Goal: Task Accomplishment & Management: Manage account settings

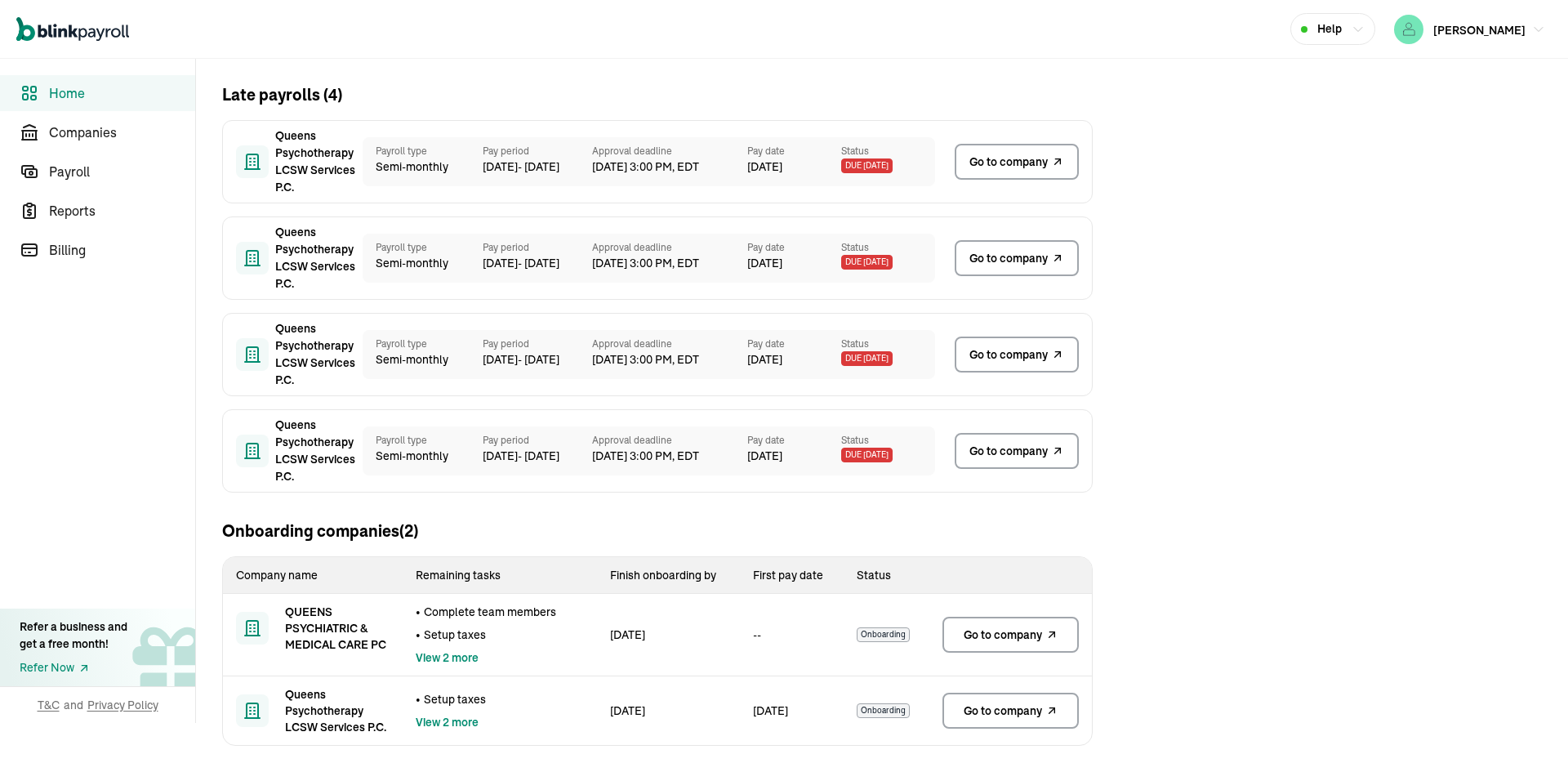
click at [1002, 630] on span "Go to company" at bounding box center [1003, 634] width 79 height 16
click at [1029, 721] on link "Go to company" at bounding box center [1011, 710] width 137 height 36
click at [1002, 630] on span "Go to company" at bounding box center [1003, 634] width 79 height 16
click at [1029, 721] on link "Go to company" at bounding box center [1011, 710] width 137 height 36
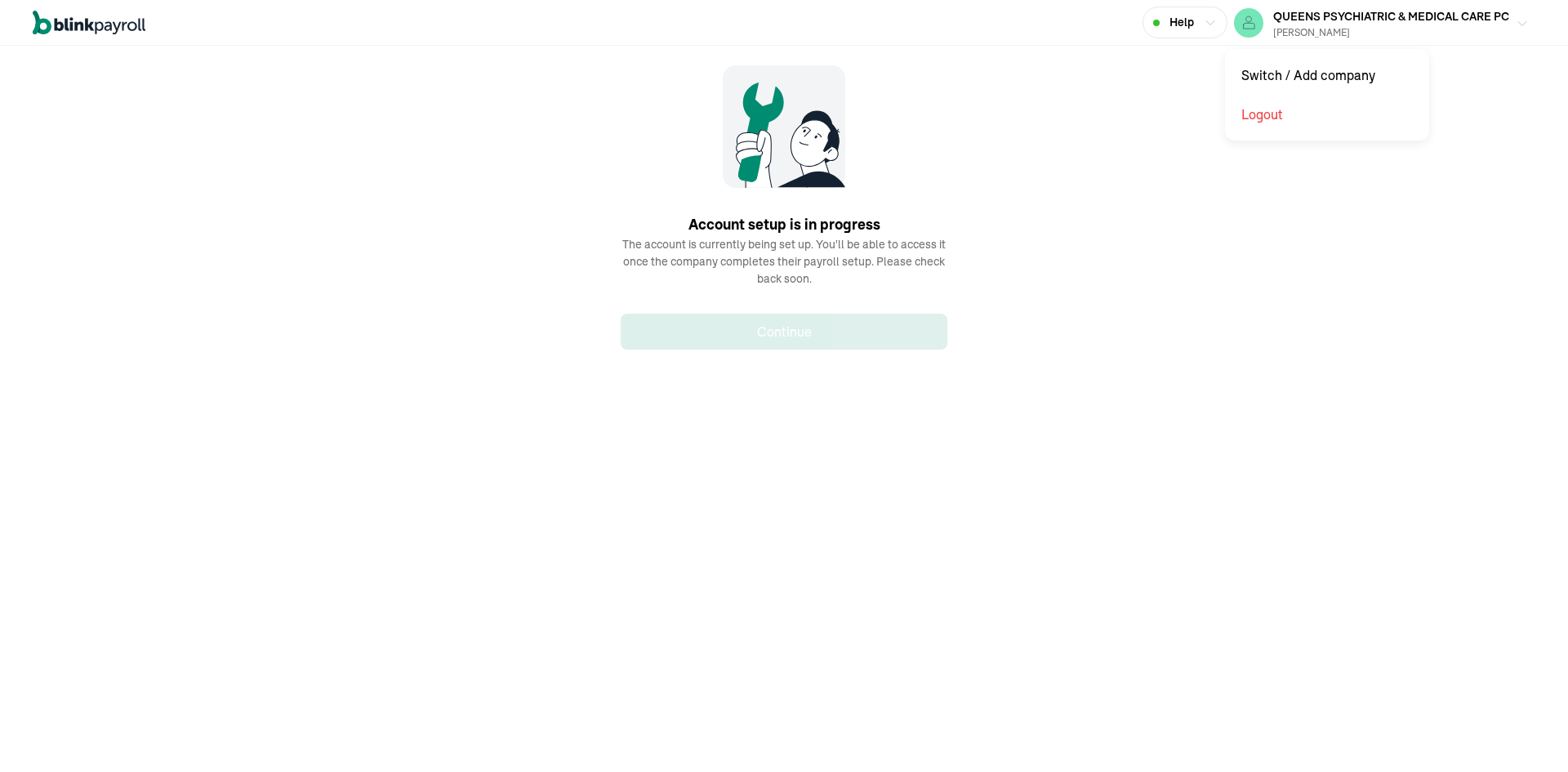
click at [1355, 28] on div "[PERSON_NAME]" at bounding box center [1391, 32] width 236 height 15
click at [1377, 21] on span "QUEENS PSYCHIATRIC & MEDICAL CARE PC" at bounding box center [1391, 16] width 236 height 15
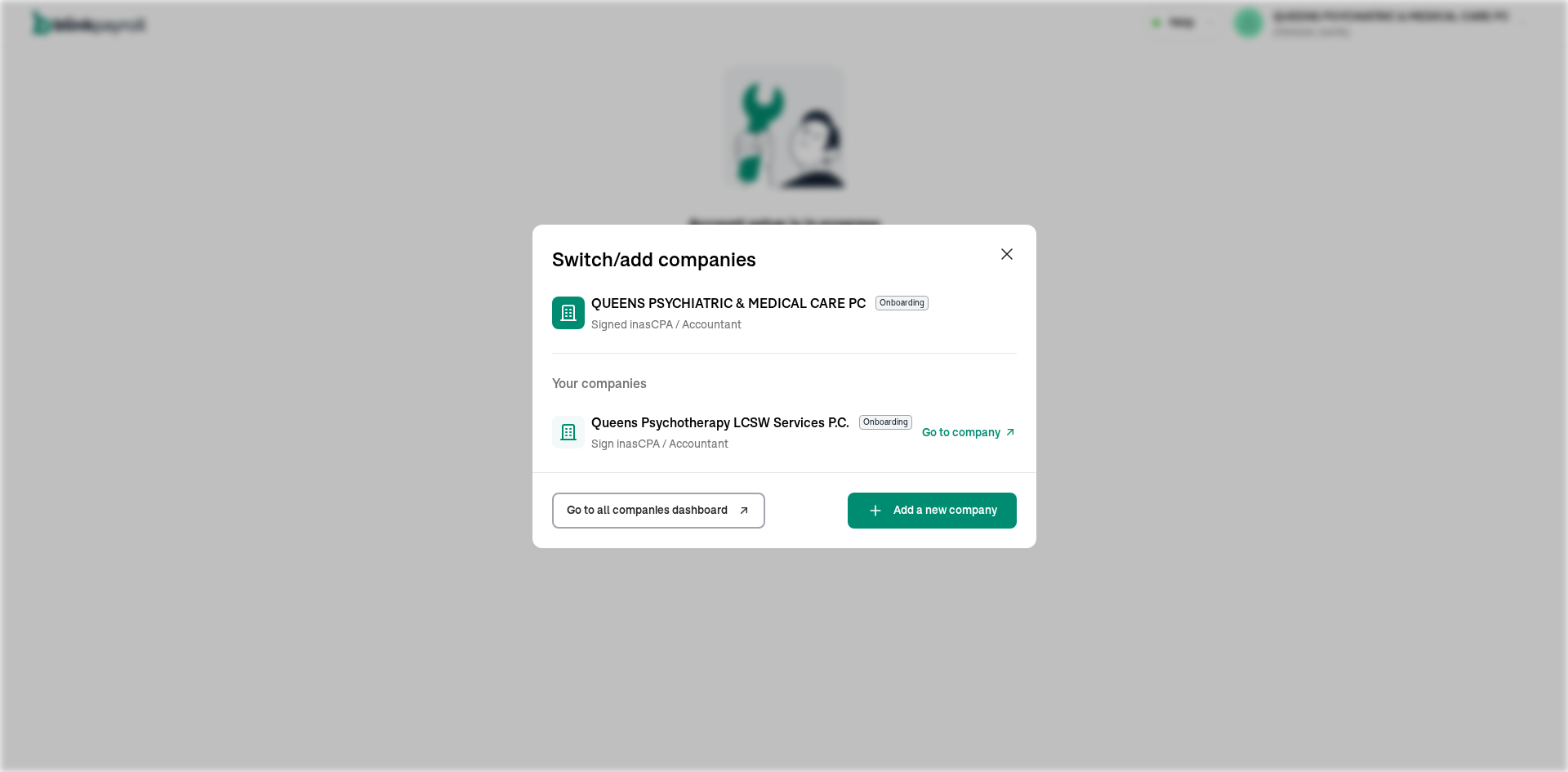
click at [680, 514] on span "Go to all companies dashboard" at bounding box center [646, 509] width 161 height 17
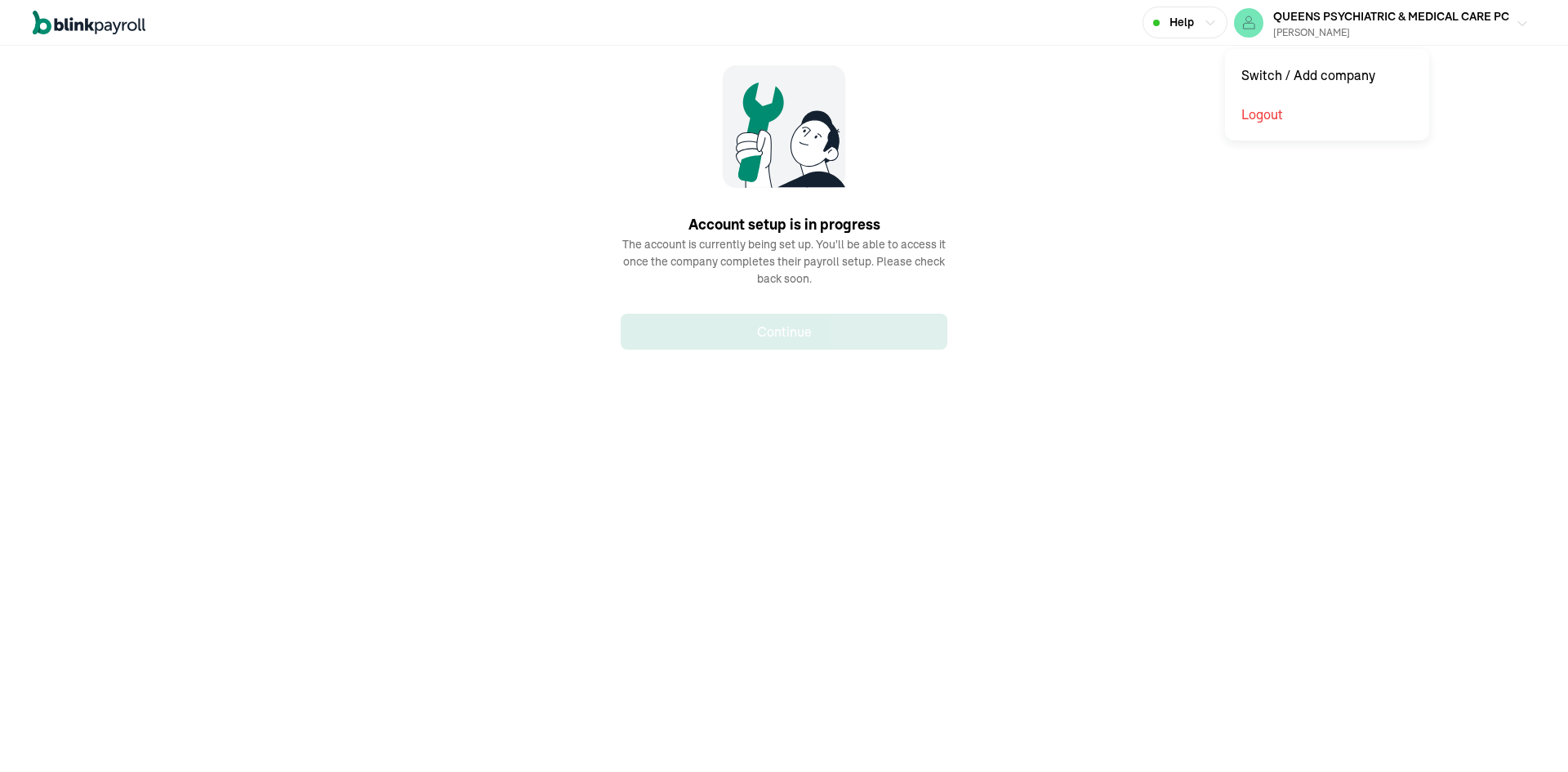
click at [1355, 28] on div "[PERSON_NAME]" at bounding box center [1391, 32] width 236 height 15
click at [1377, 21] on span "QUEENS PSYCHIATRIC & MEDICAL CARE PC" at bounding box center [1391, 16] width 236 height 15
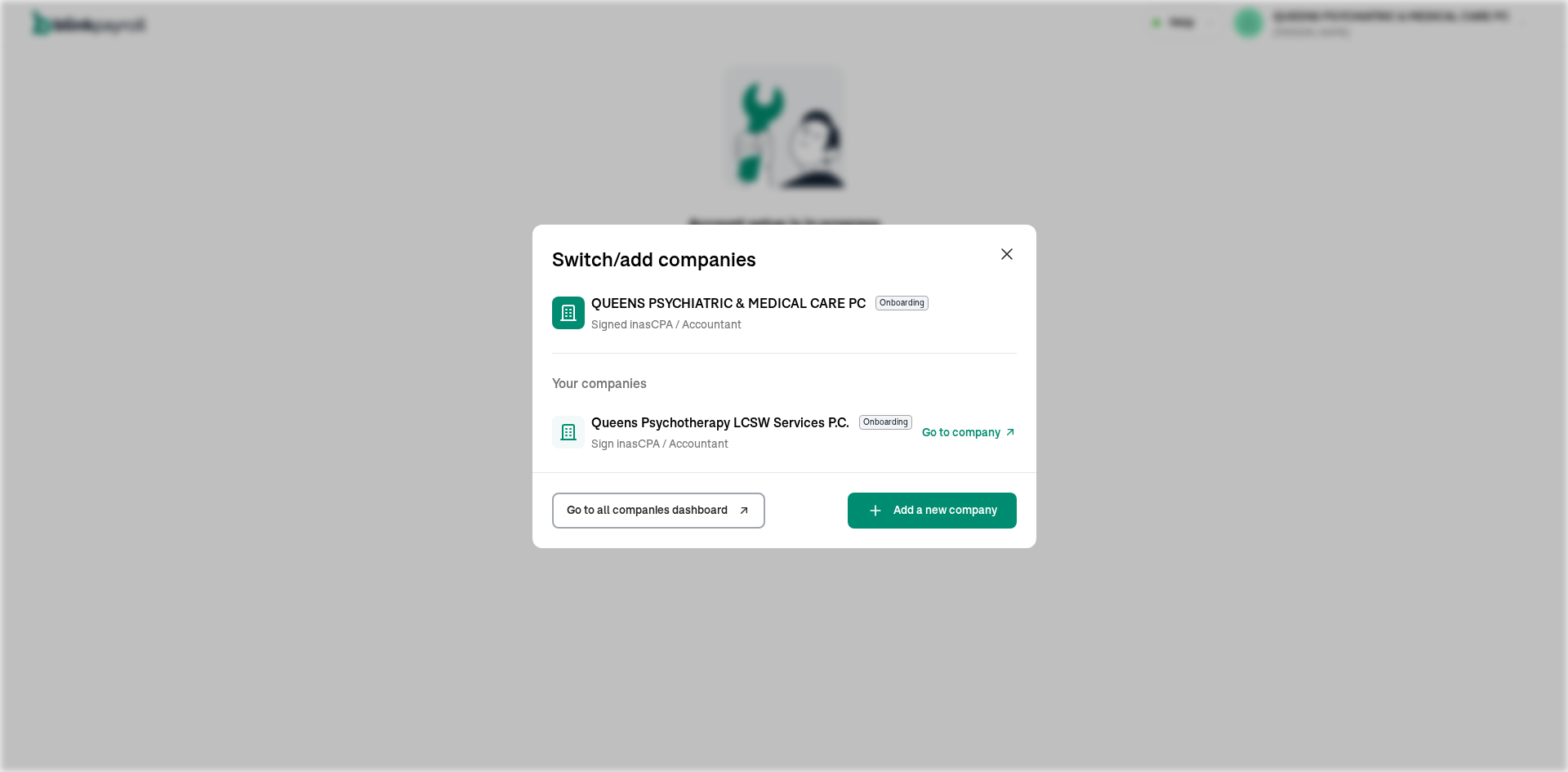
click at [680, 514] on span "Go to all companies dashboard" at bounding box center [646, 509] width 161 height 17
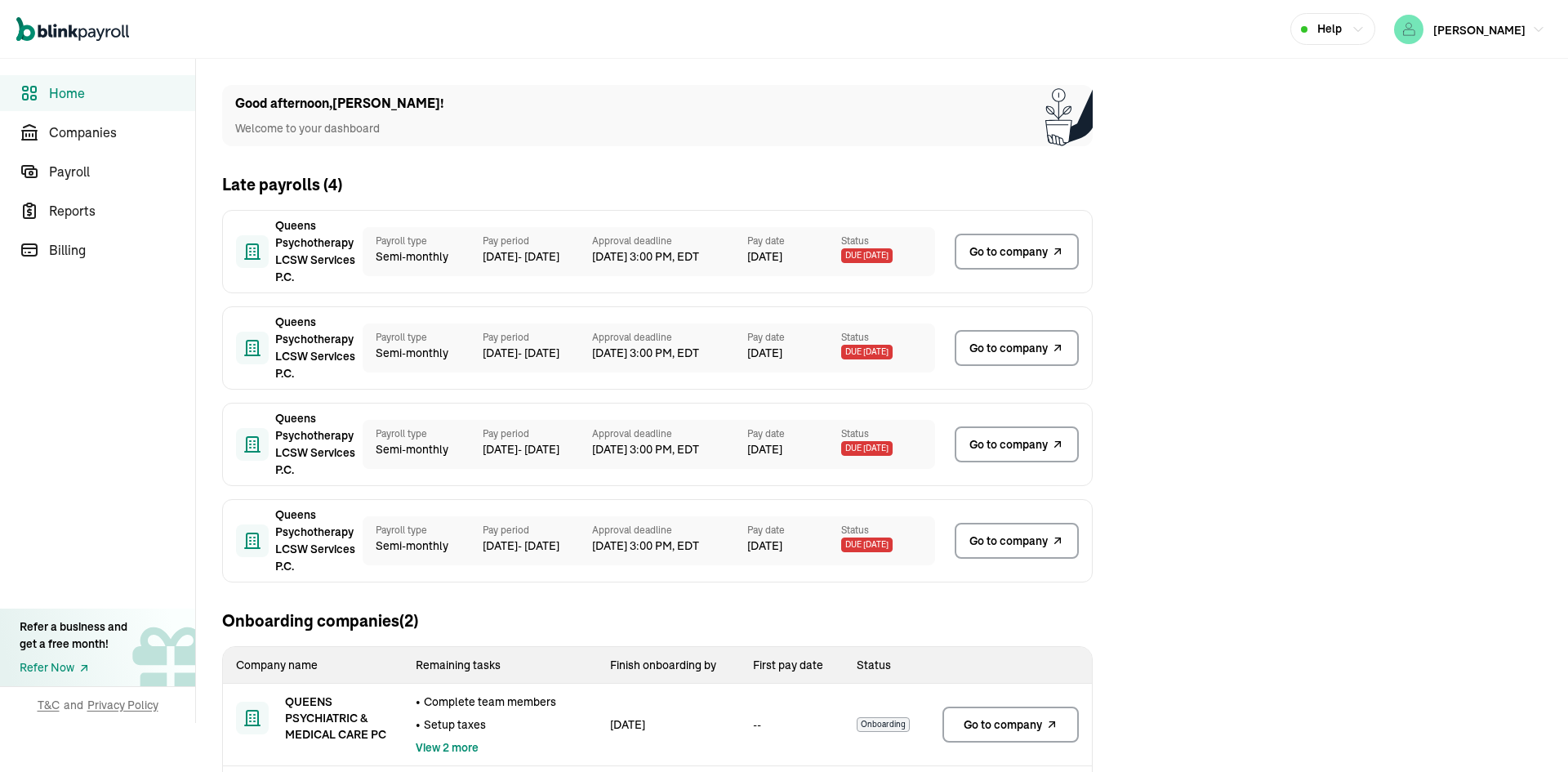
click at [842, 725] on td "--" at bounding box center [792, 724] width 105 height 83
click at [886, 724] on span "Onboarding" at bounding box center [883, 724] width 53 height 15
click at [1011, 712] on link "Go to company" at bounding box center [1011, 724] width 137 height 36
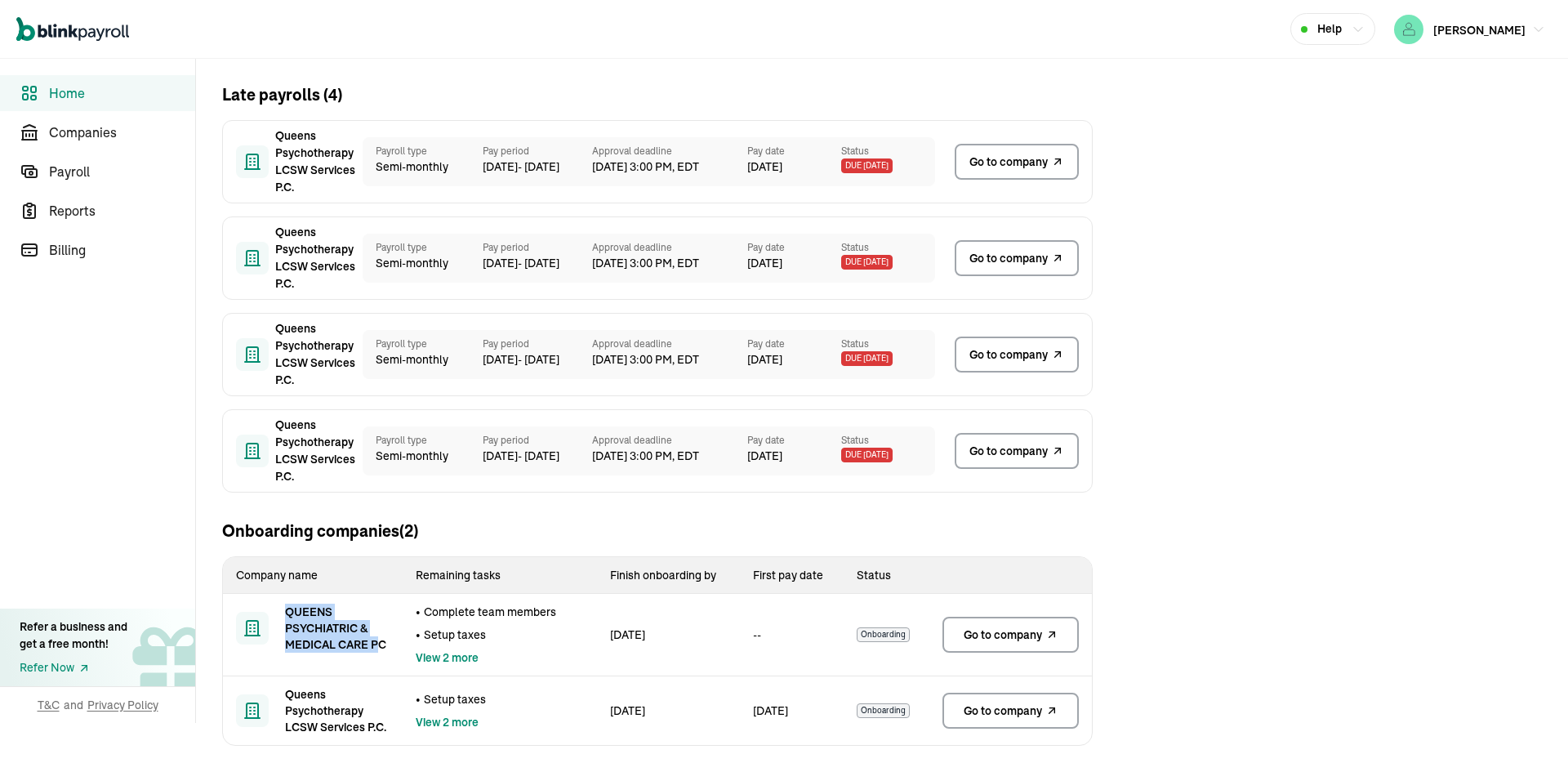
drag, startPoint x: 282, startPoint y: 612, endPoint x: 381, endPoint y: 659, distance: 109.6
click at [381, 659] on td "QUEENS PSYCHIATRIC & MEDICAL CARE PC" at bounding box center [313, 627] width 180 height 69
drag, startPoint x: 389, startPoint y: 651, endPoint x: 290, endPoint y: 594, distance: 114.2
click at [281, 607] on td "QUEENS PSYCHIATRIC & MEDICAL CARE PC" at bounding box center [313, 627] width 180 height 69
drag, startPoint x: 347, startPoint y: 620, endPoint x: 334, endPoint y: 646, distance: 29.1
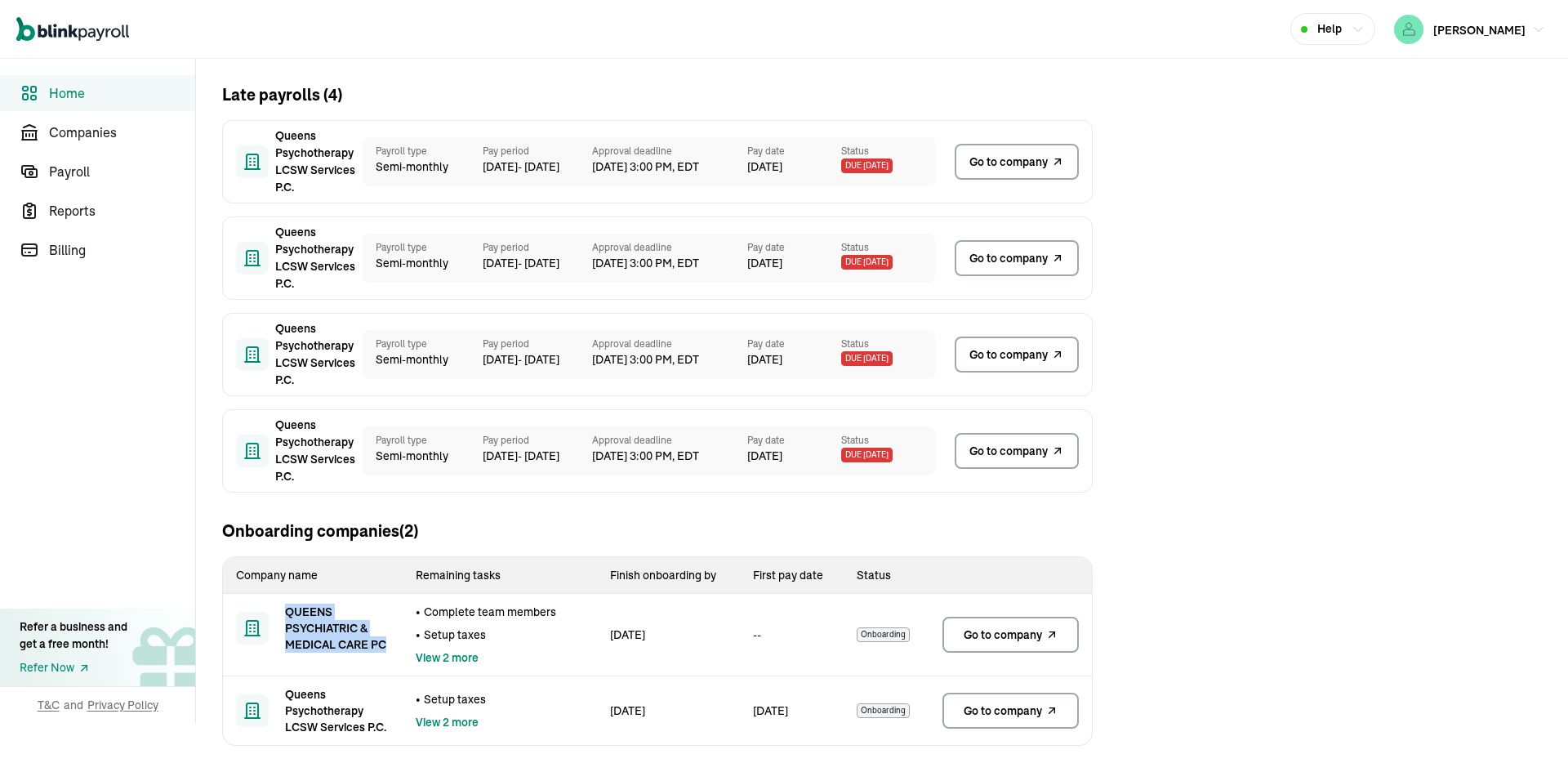
click at [345, 620] on span "QUEENS PSYCHIATRIC & MEDICAL CARE PC" at bounding box center [337, 627] width 105 height 49
copy span "QUEENS PSYCHIATRIC & MEDICAL CARE PC"
click at [312, 705] on span "Queens Psychotherapy LCSW Services P.C." at bounding box center [337, 710] width 105 height 49
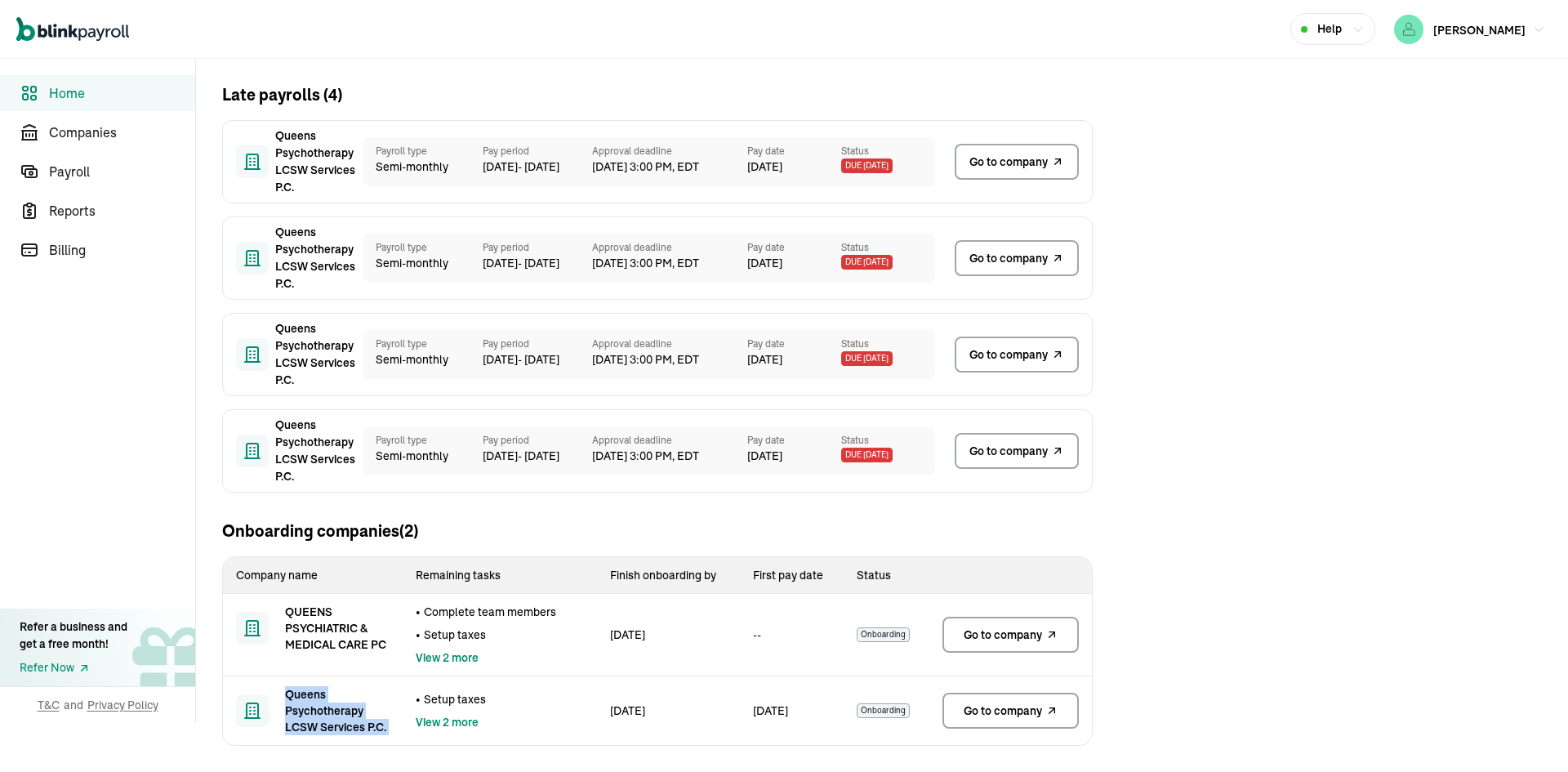
copy span "Queens Psychotherapy LCSW Services P.C."
click at [1234, 339] on main "Good afternoon , IRINA ! Welcome to your dashboard Late payrolls ( 4 ) Queens P…" at bounding box center [882, 371] width 1372 height 803
click at [1051, 147] on link "Go to company" at bounding box center [1017, 162] width 124 height 36
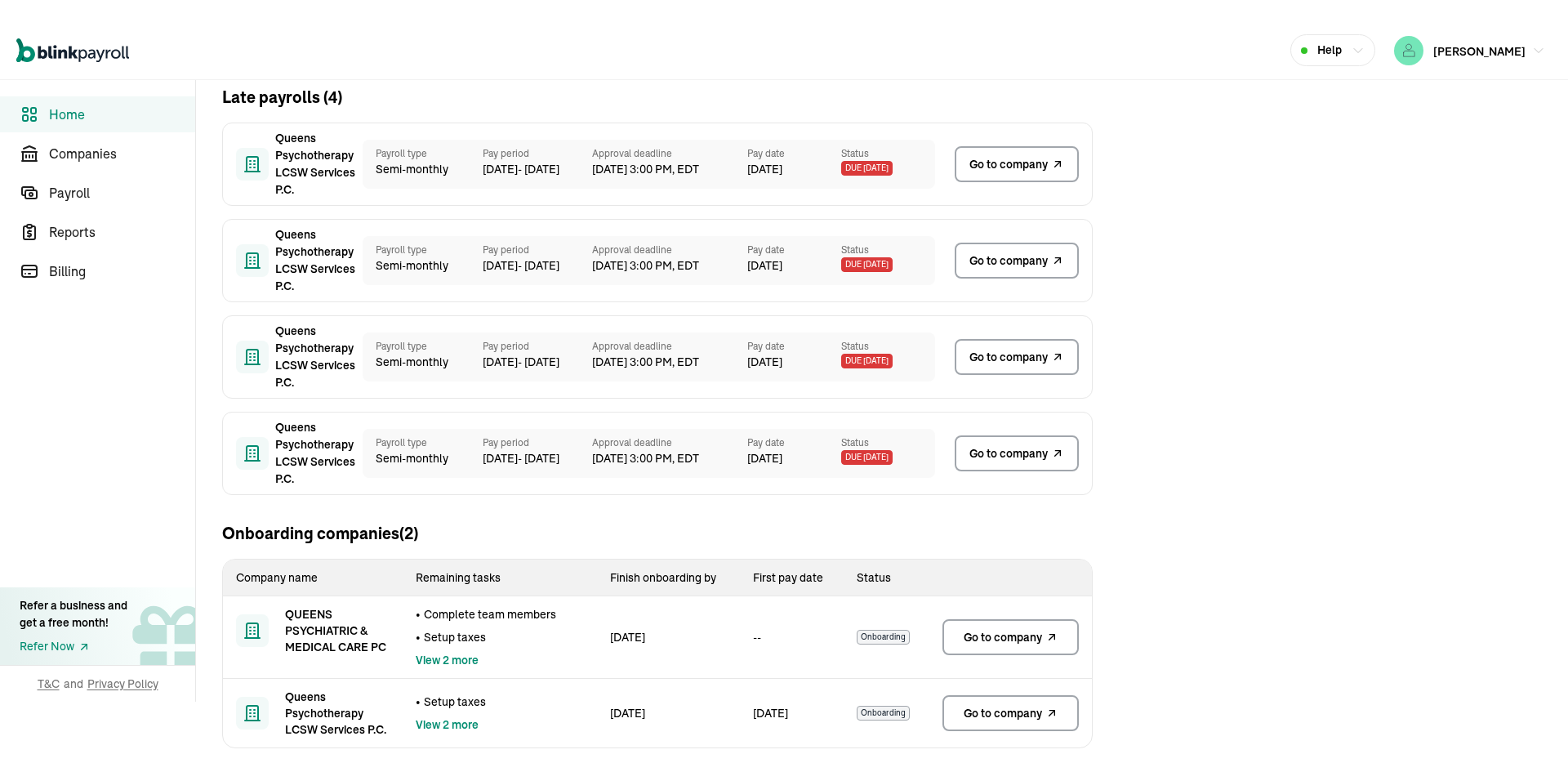
scroll to position [132, 0]
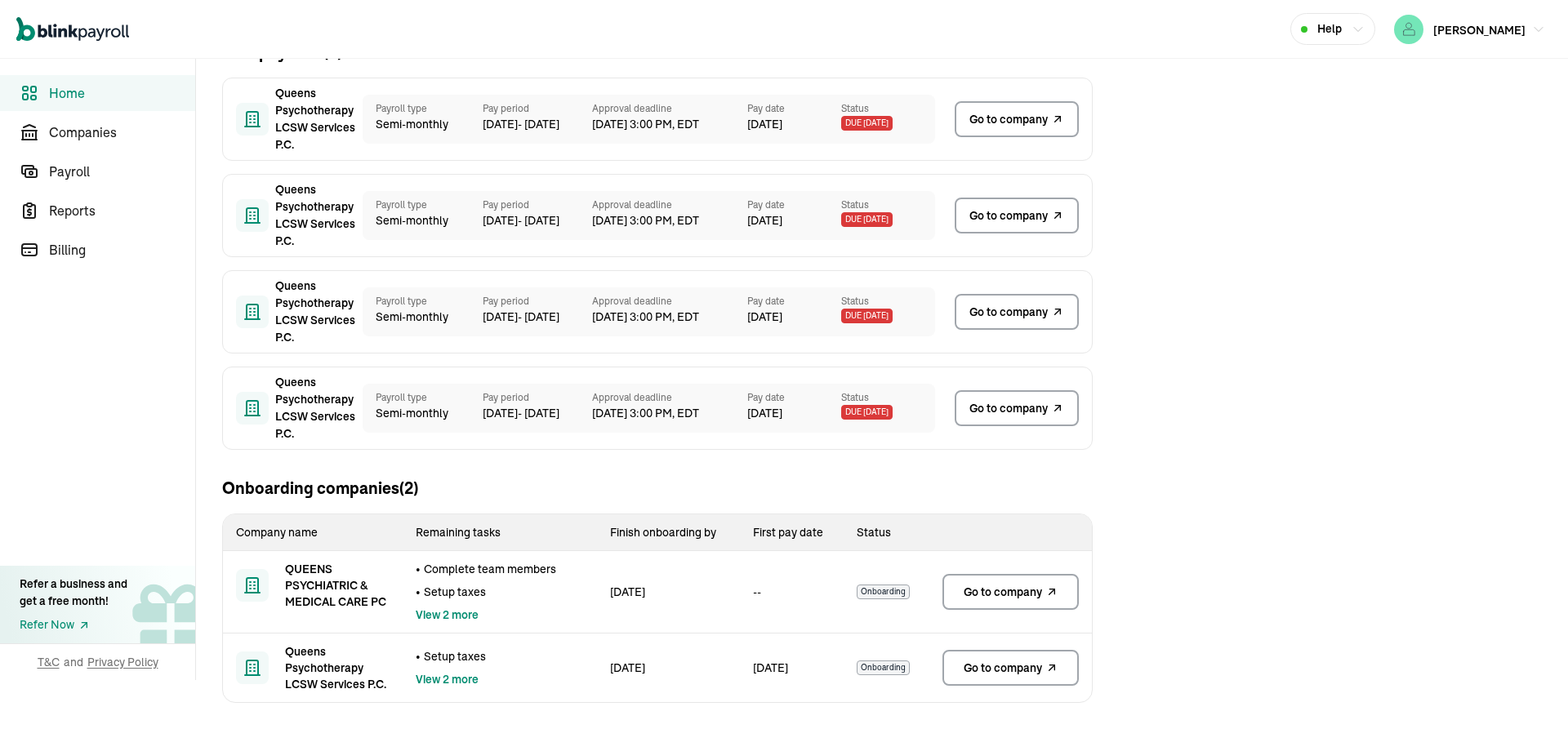
click at [1000, 121] on span "Go to company" at bounding box center [1009, 119] width 79 height 17
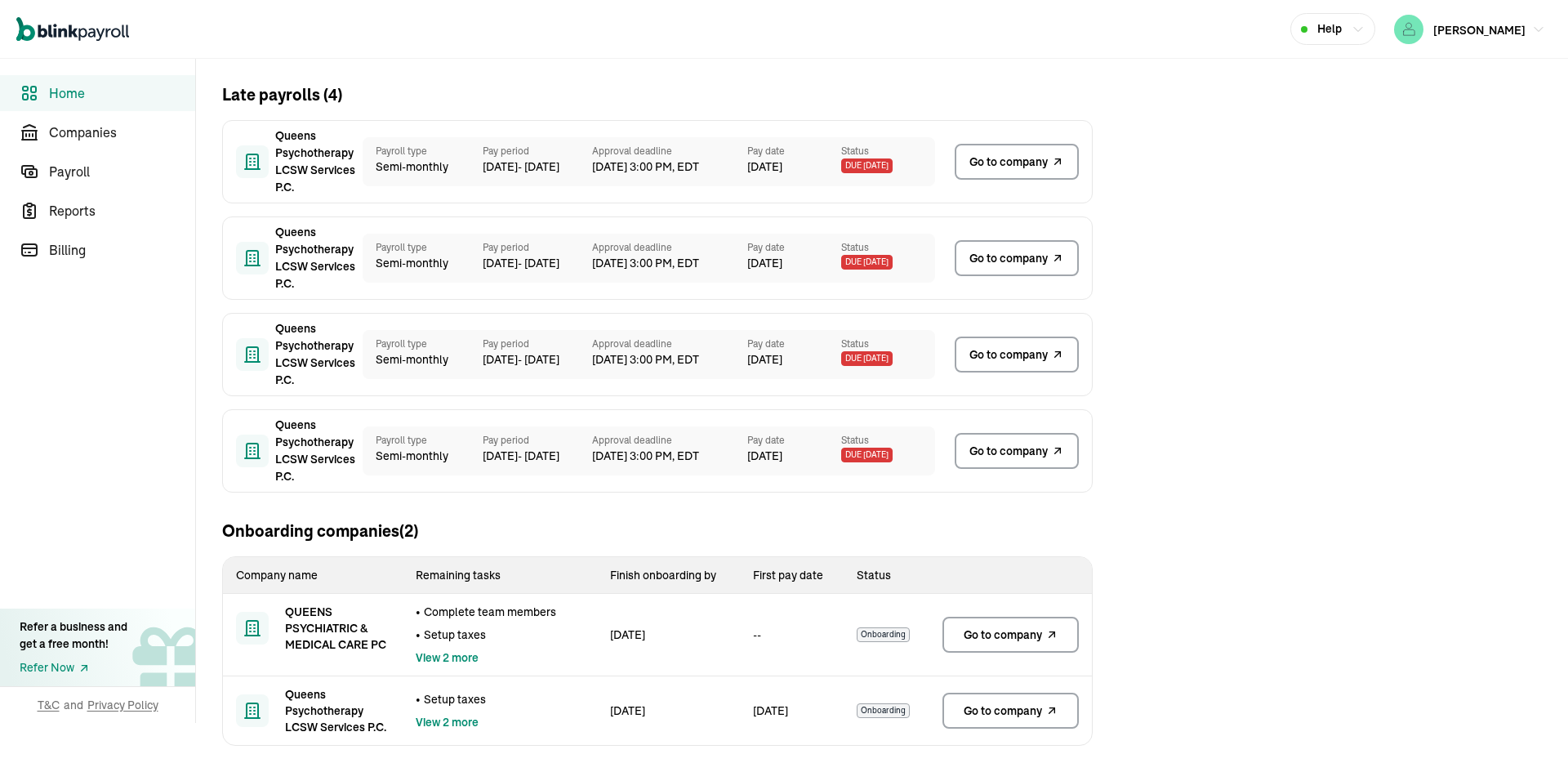
scroll to position [90, 0]
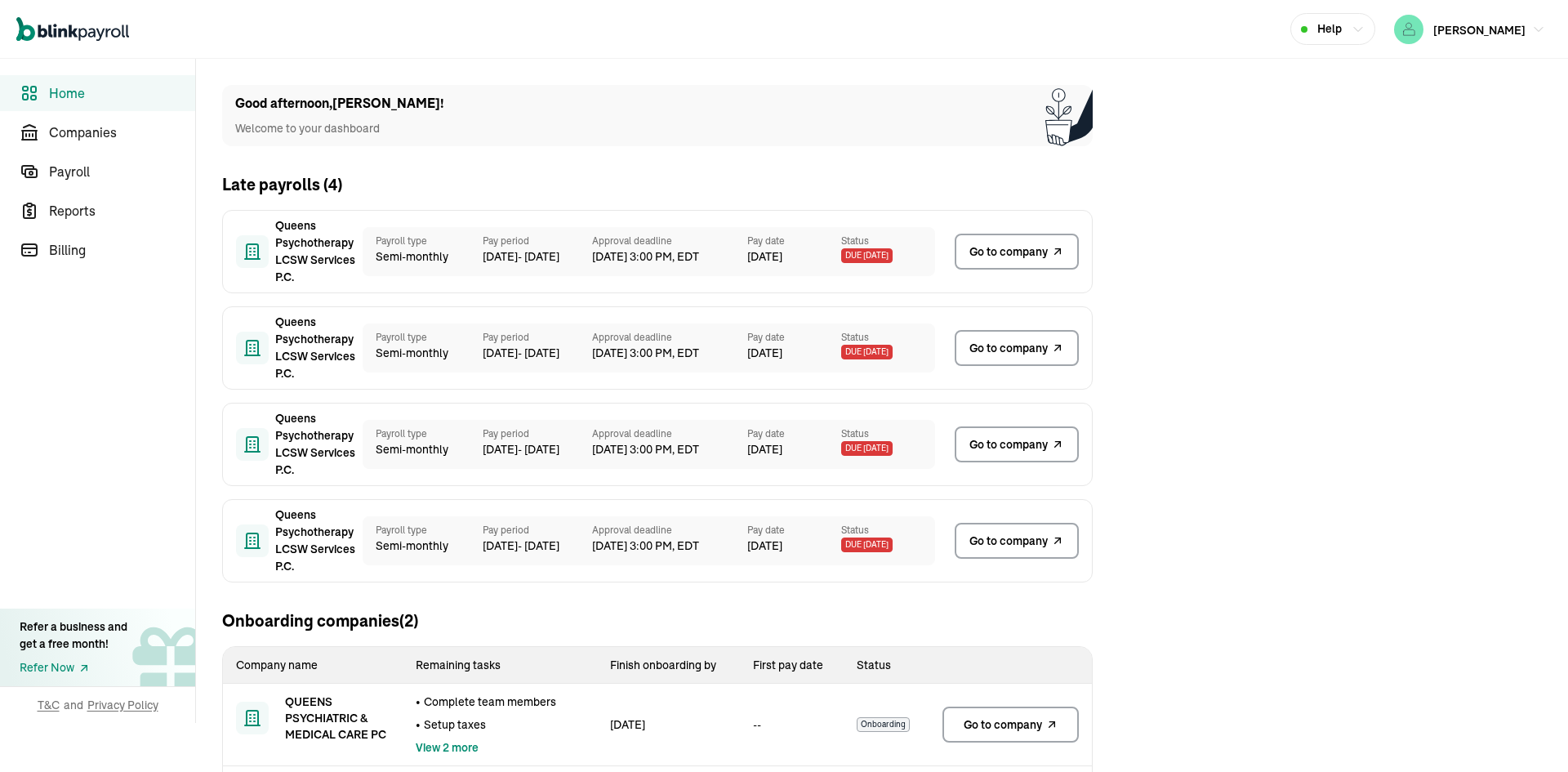
click at [842, 725] on td "--" at bounding box center [792, 724] width 105 height 83
click at [886, 724] on span "Onboarding" at bounding box center [883, 724] width 53 height 15
click at [1011, 712] on link "Go to company" at bounding box center [1011, 724] width 137 height 36
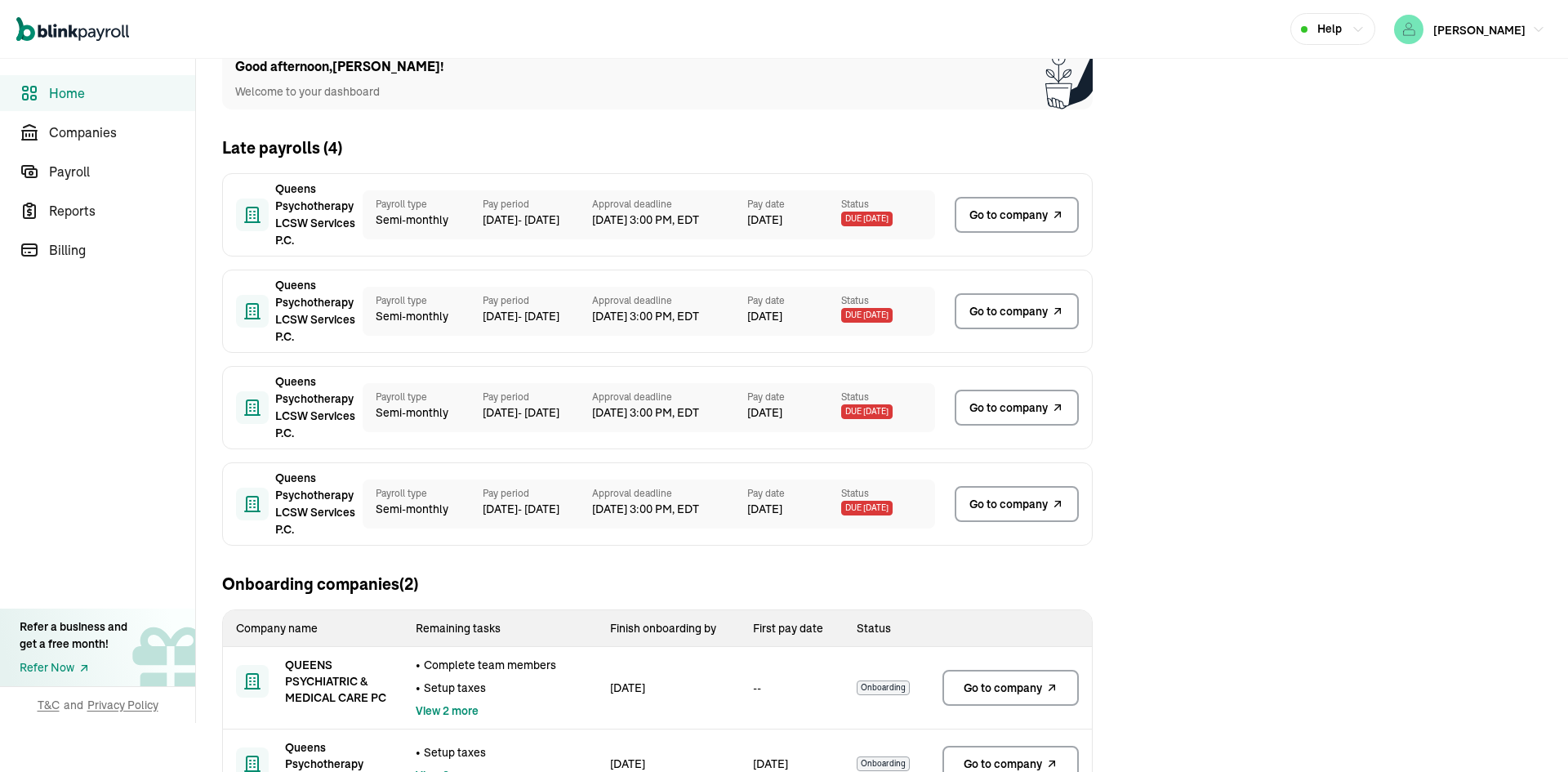
scroll to position [90, 0]
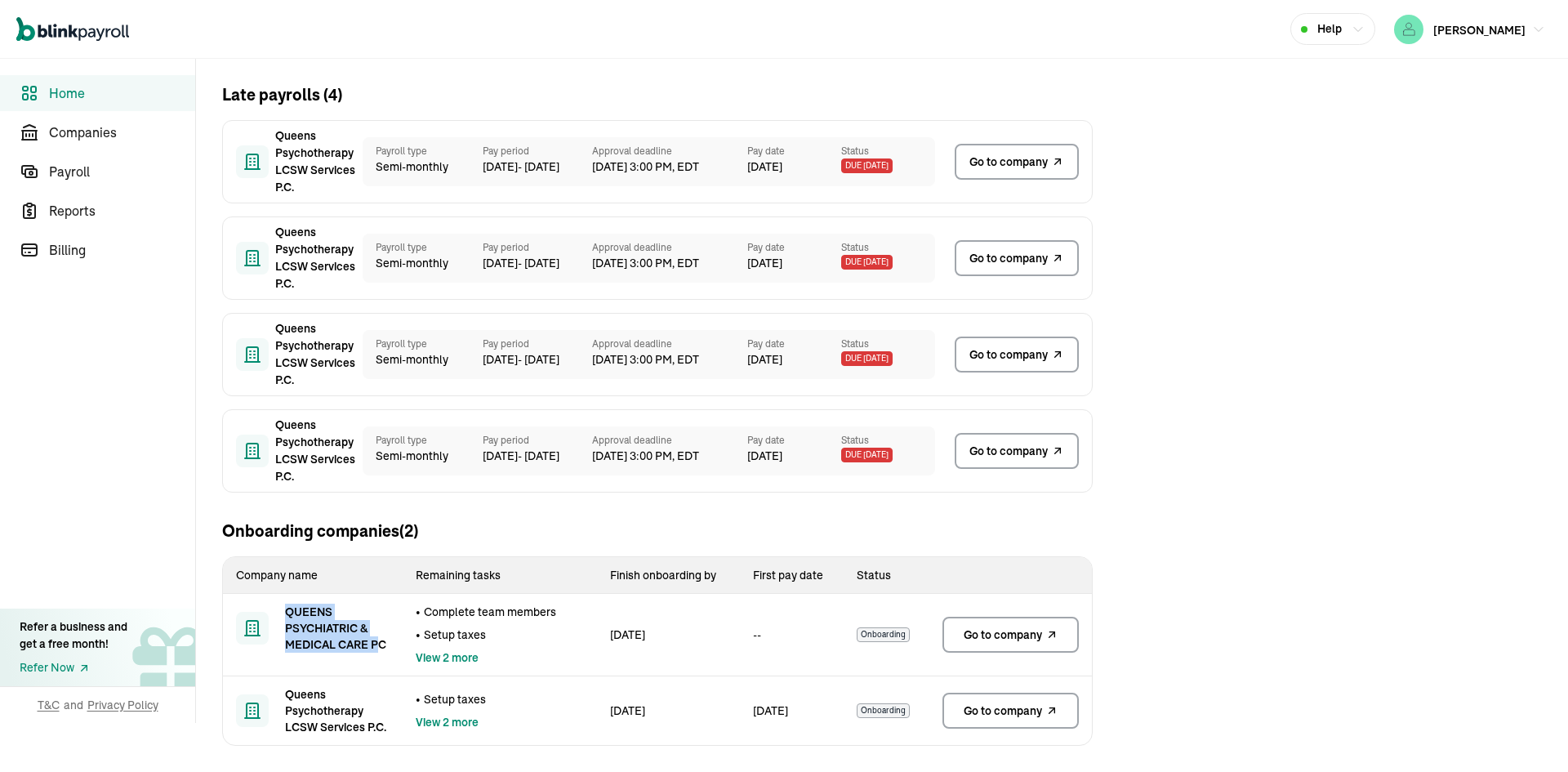
drag, startPoint x: 282, startPoint y: 612, endPoint x: 381, endPoint y: 659, distance: 109.6
click at [381, 659] on td "QUEENS PSYCHIATRIC & MEDICAL CARE PC" at bounding box center [313, 627] width 180 height 69
drag, startPoint x: 389, startPoint y: 651, endPoint x: 290, endPoint y: 594, distance: 114.2
click at [281, 607] on td "QUEENS PSYCHIATRIC & MEDICAL CARE PC" at bounding box center [313, 627] width 180 height 69
click at [345, 620] on span "QUEENS PSYCHIATRIC & MEDICAL CARE PC" at bounding box center [337, 627] width 105 height 49
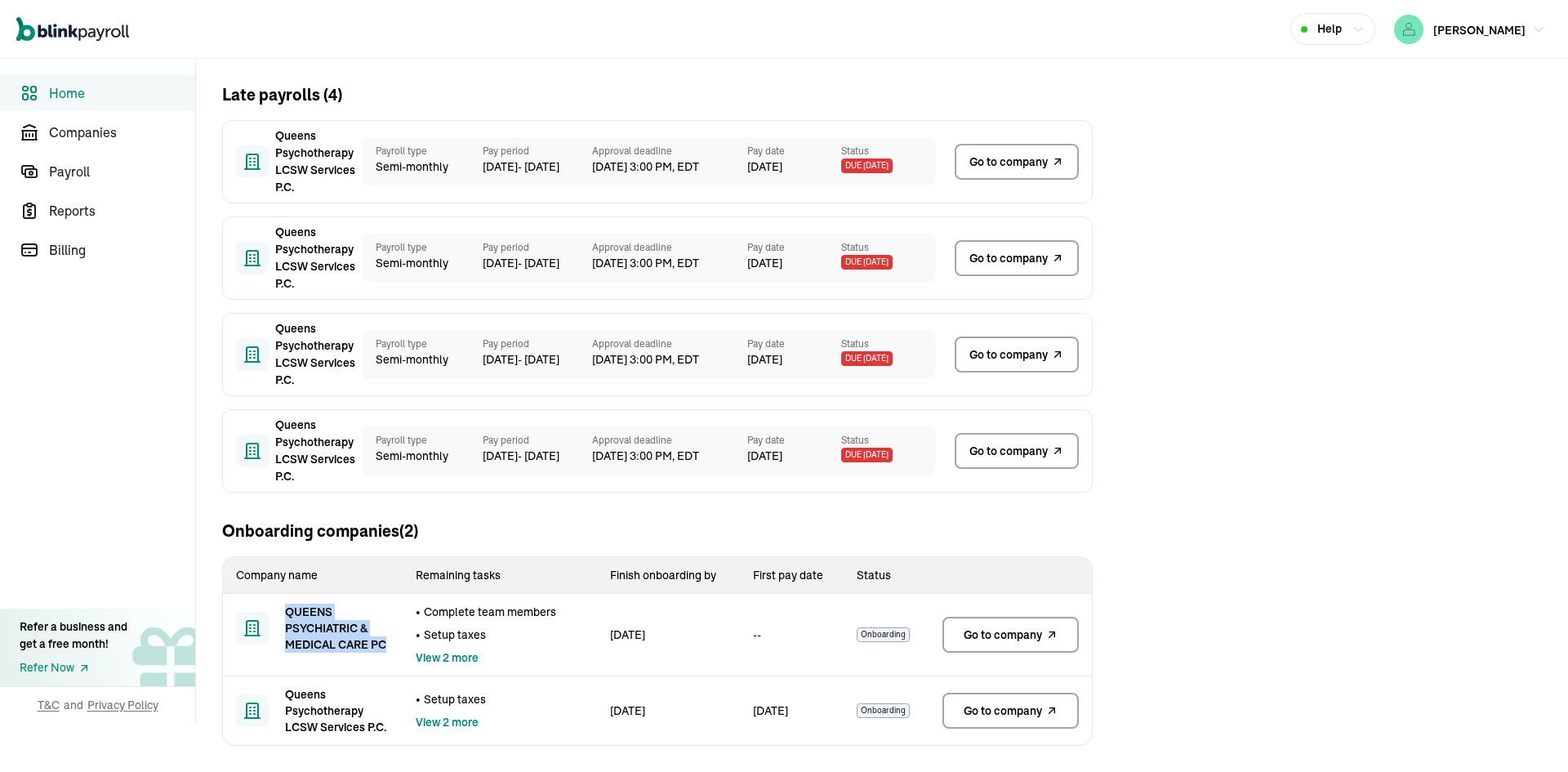
copy span "QUEENS PSYCHIATRIC & MEDICAL CARE PC"
click at [312, 705] on span "Queens Psychotherapy LCSW Services P.C." at bounding box center [337, 710] width 105 height 49
copy span "Queens Psychotherapy LCSW Services P.C."
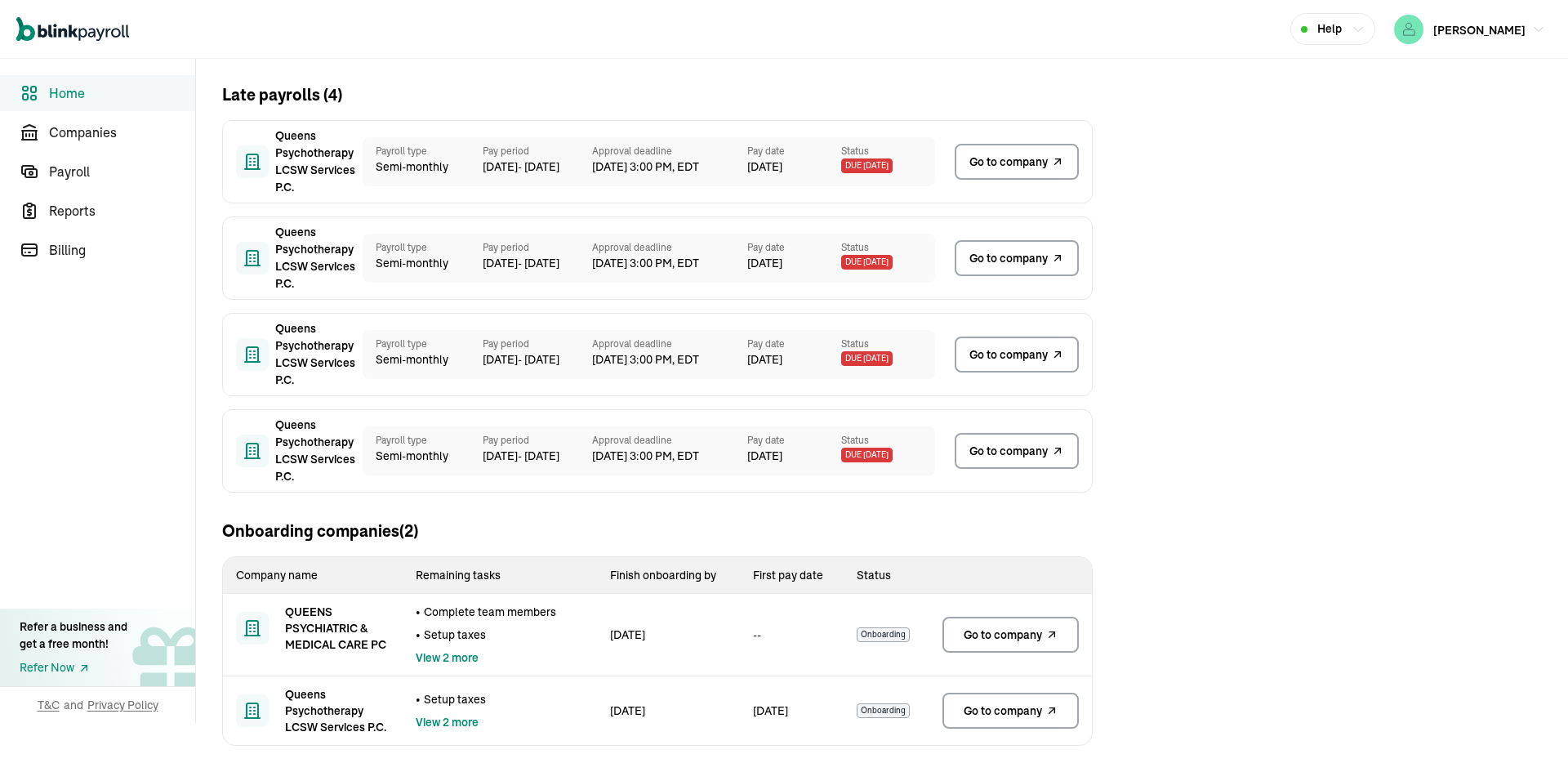
click at [1234, 339] on main "Good afternoon , IRINA ! Welcome to your dashboard Late payrolls ( 4 ) Queens P…" at bounding box center [882, 371] width 1372 height 803
click at [1051, 147] on link "Go to company" at bounding box center [1017, 162] width 124 height 36
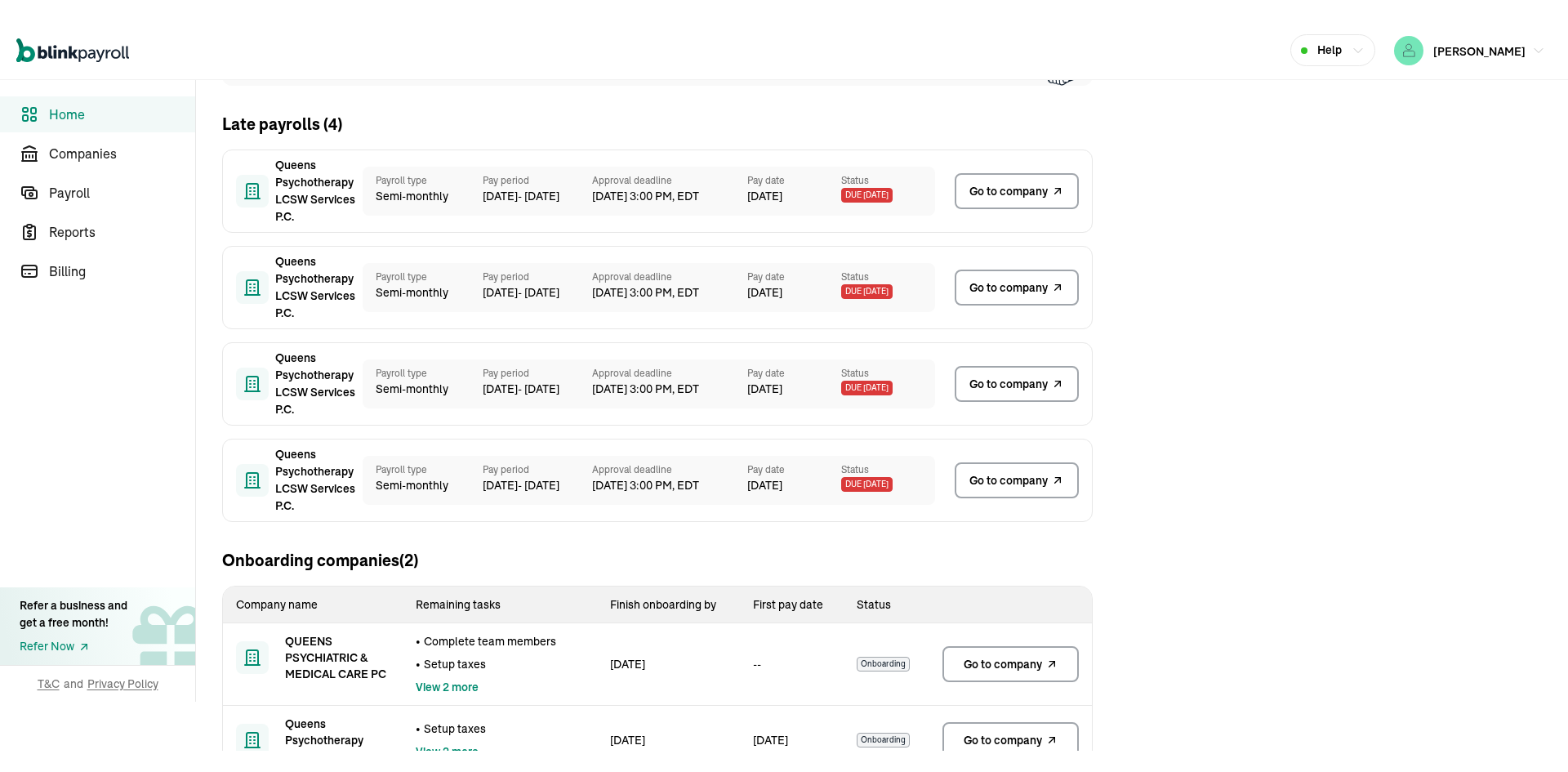
scroll to position [132, 0]
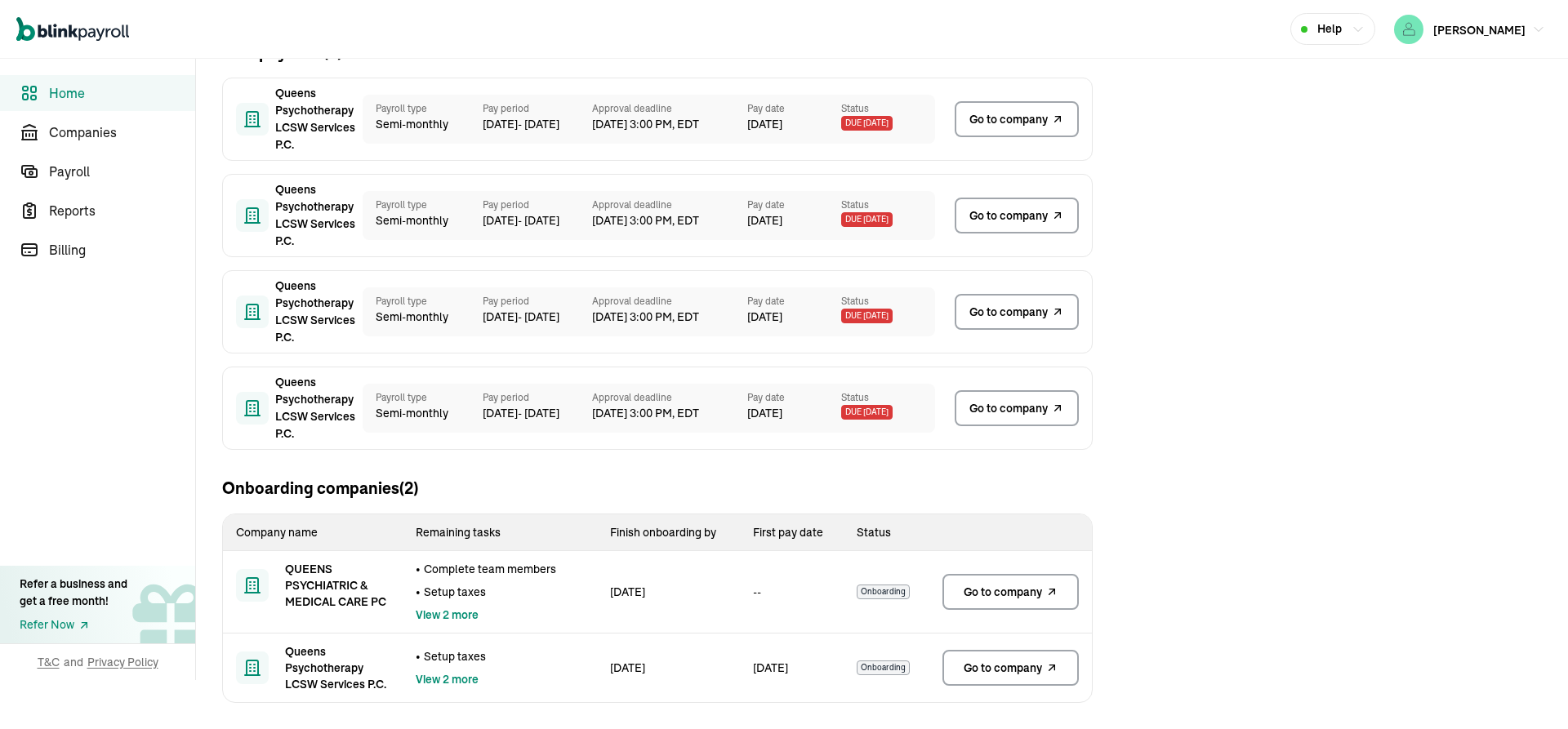
click at [1000, 121] on span "Go to company" at bounding box center [1009, 119] width 79 height 17
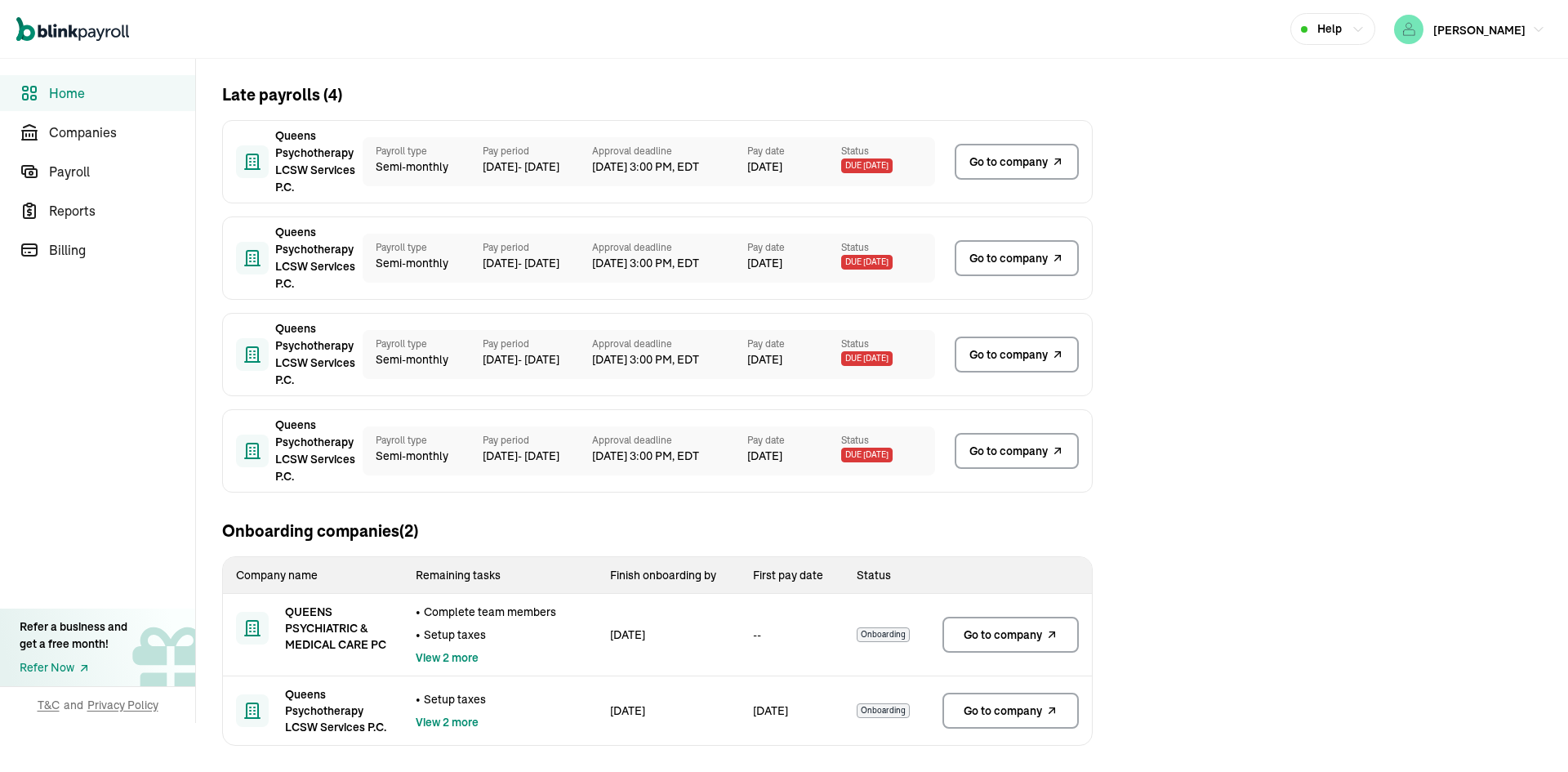
scroll to position [90, 0]
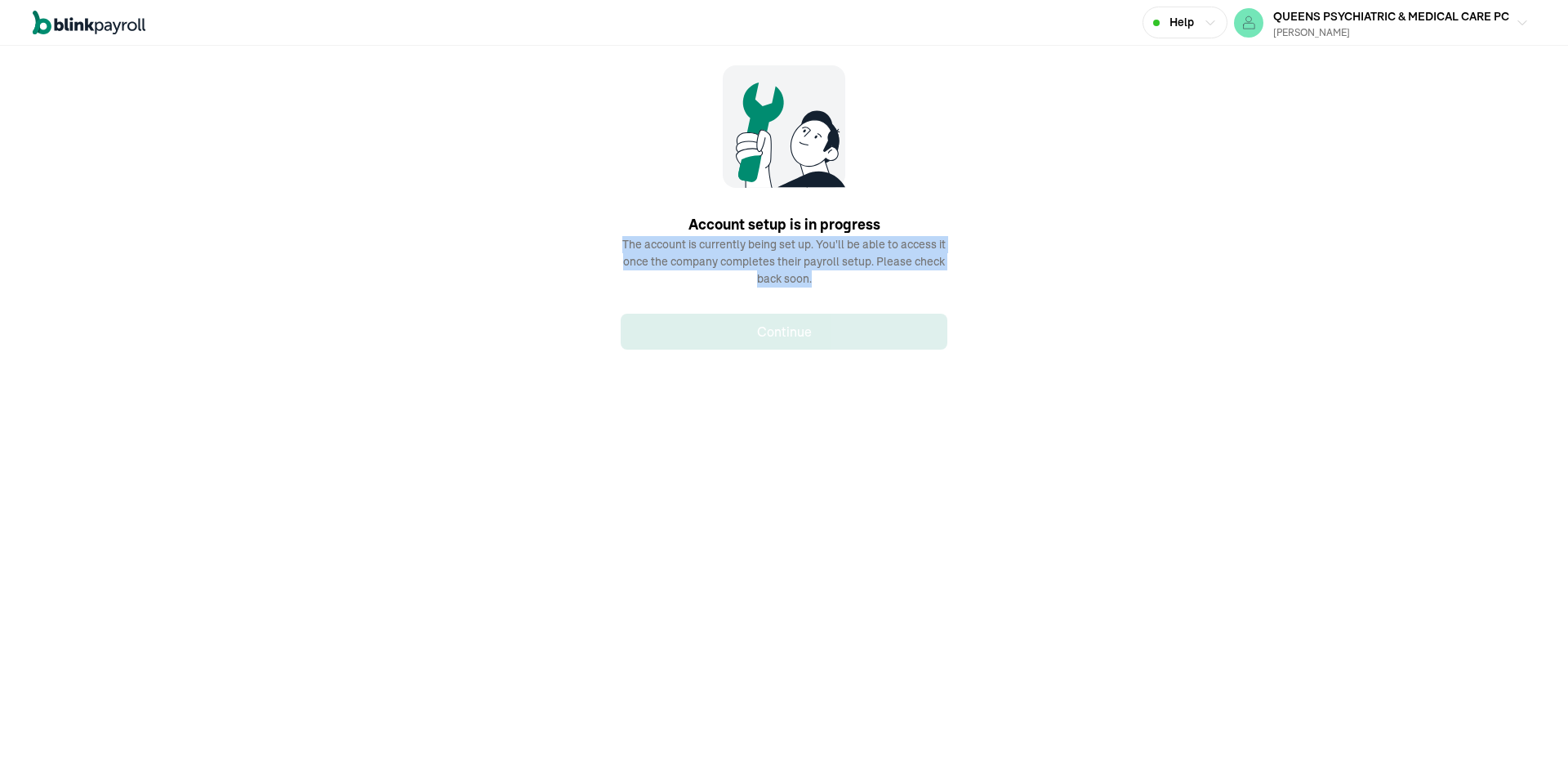
drag, startPoint x: 620, startPoint y: 243, endPoint x: 861, endPoint y: 289, distance: 245.4
click at [861, 289] on div "Account setup is in progress The account is currently being set up. You'll be a…" at bounding box center [783, 207] width 327 height 285
copy p "The account is currently being set up. You'll be able to access it once the com…"
drag, startPoint x: 620, startPoint y: 243, endPoint x: 861, endPoint y: 289, distance: 245.4
click at [861, 289] on div "Account setup is in progress The account is currently being set up. You'll be a…" at bounding box center [783, 207] width 327 height 285
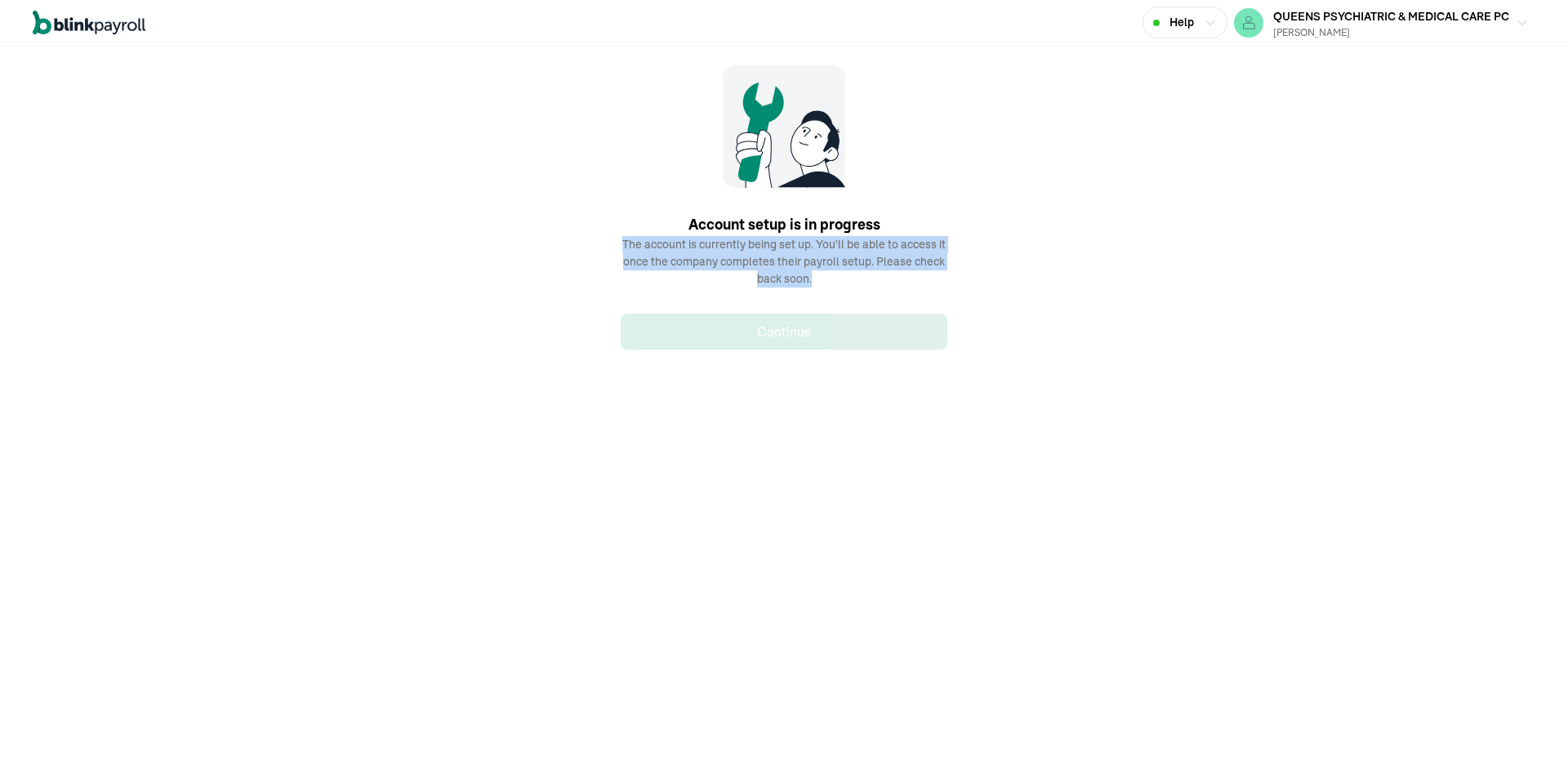
copy p "The account is currently being set up. You'll be able to access it once the com…"
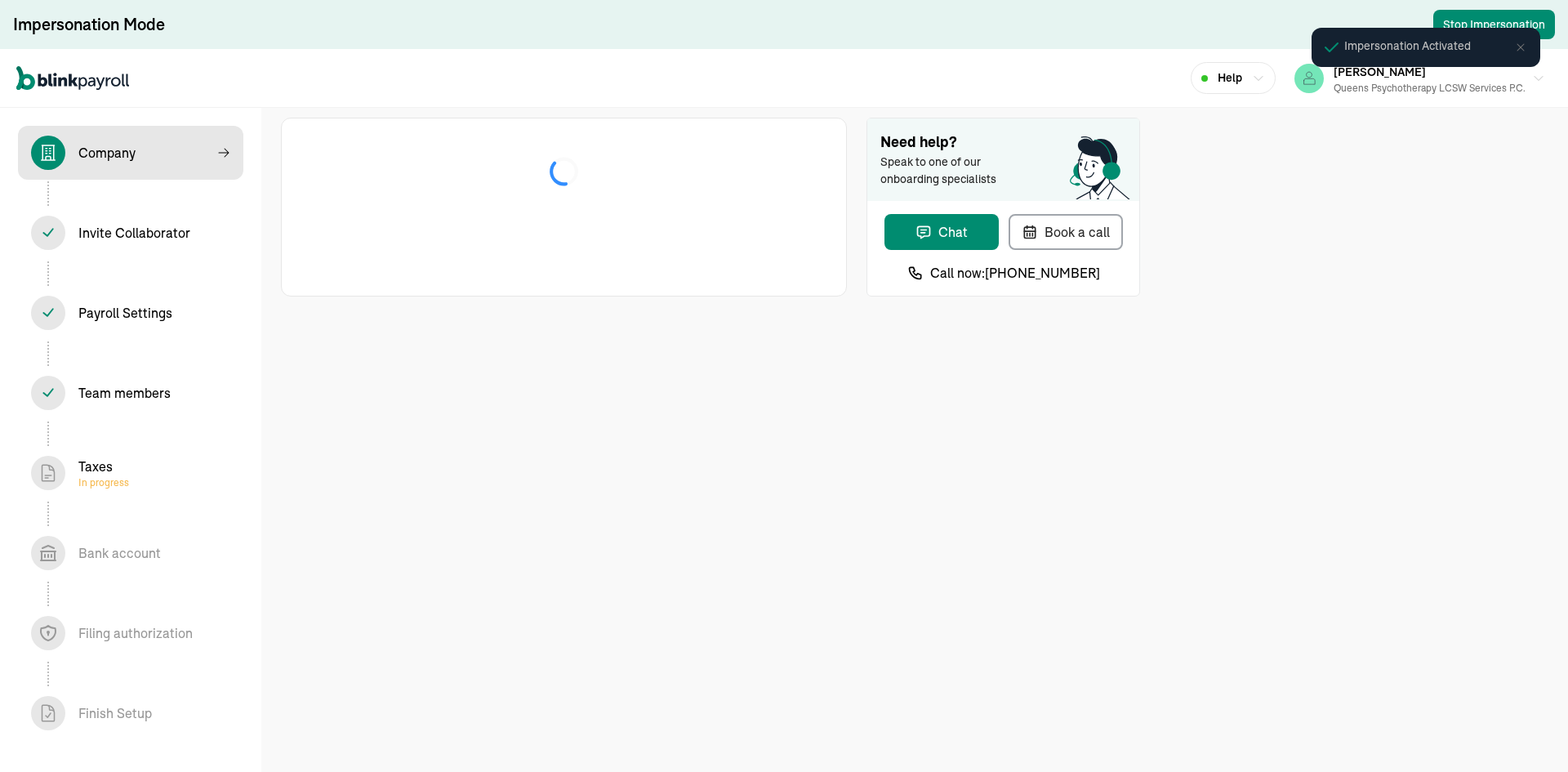
select select "Limited Liability Company (LLC)"
select select "Health Care"
select select "Limited Liability Company (LLC)"
select select "Health Care"
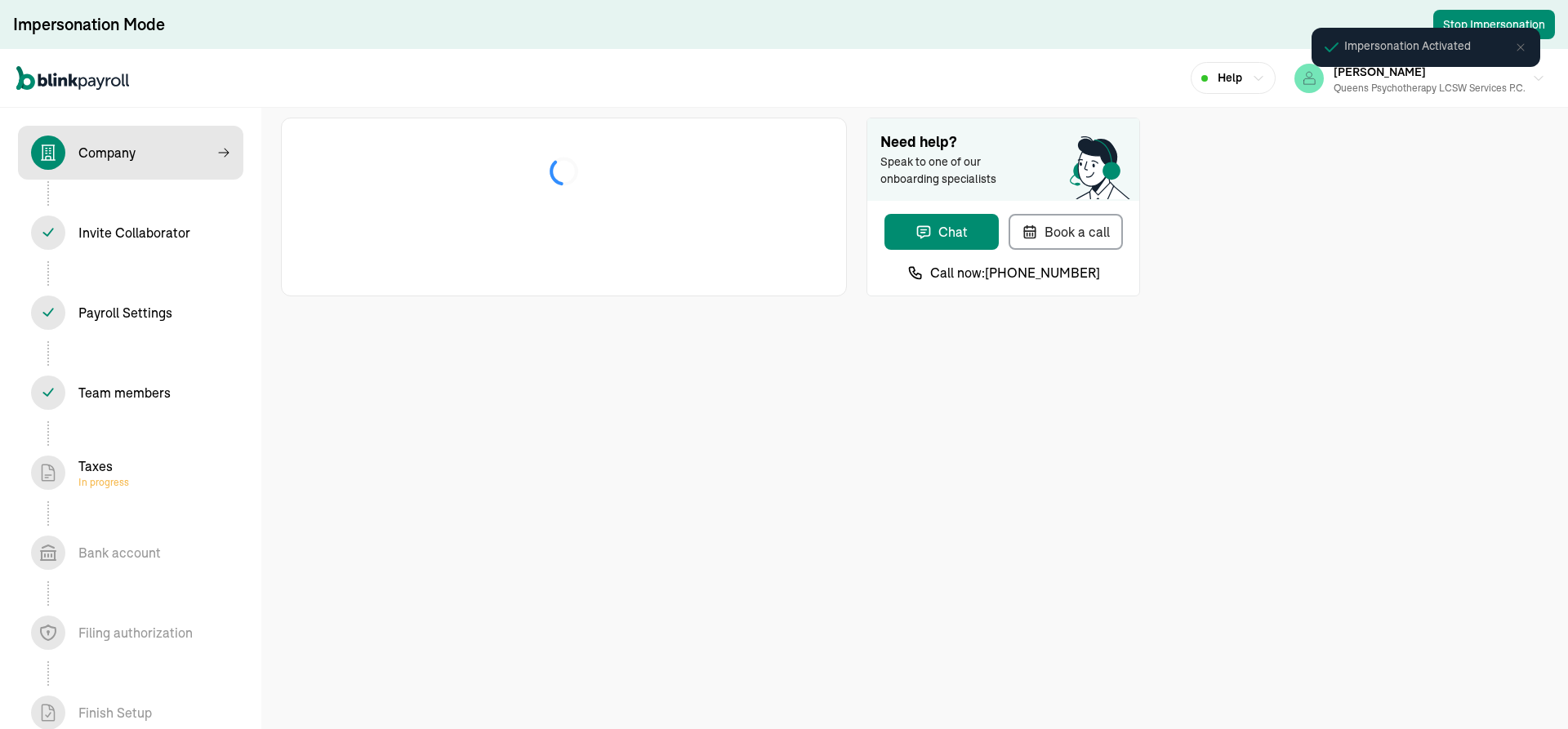
select select "Limited Liability Company (LLC)"
select select "Health Care"
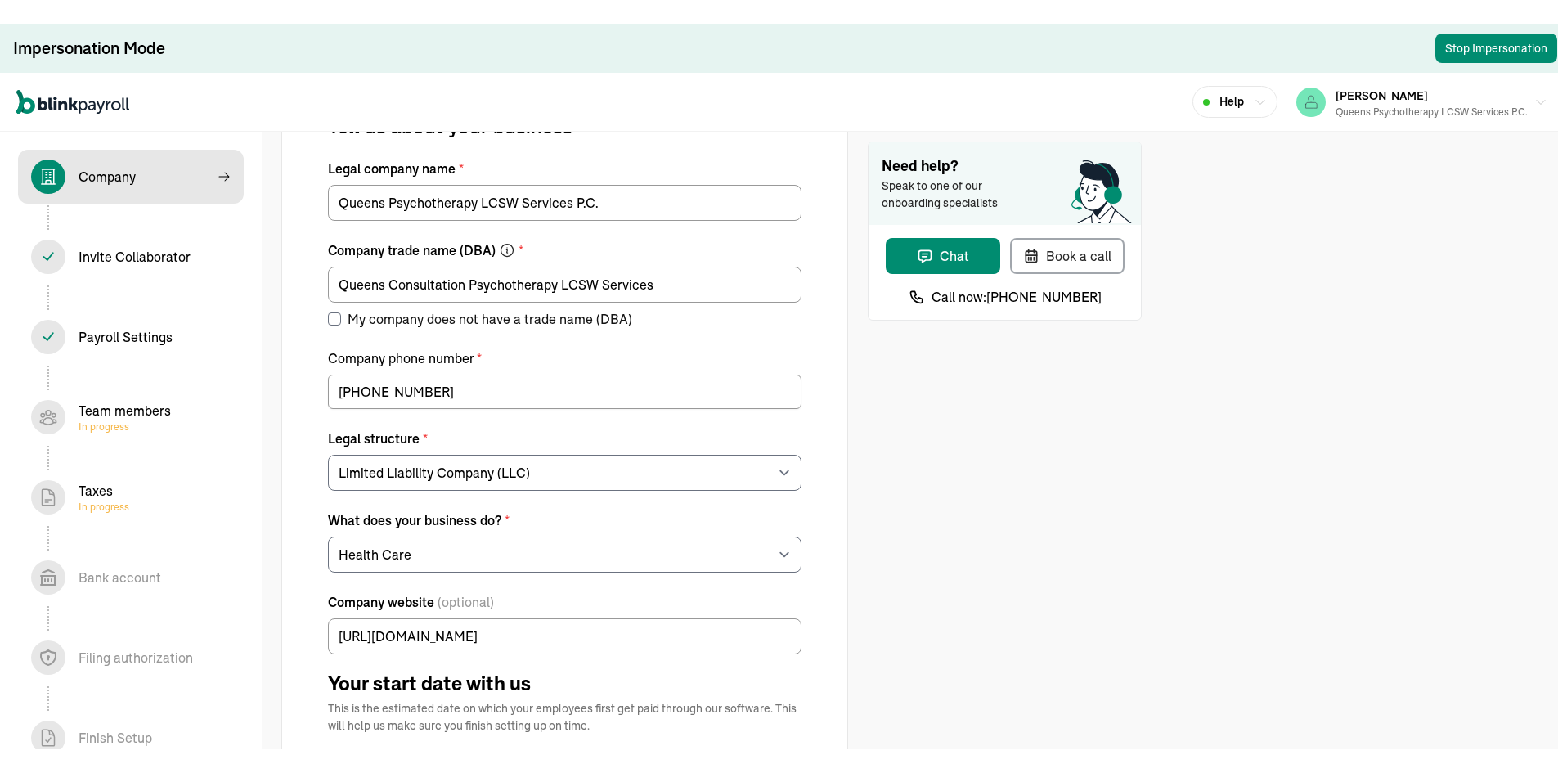
scroll to position [164, 0]
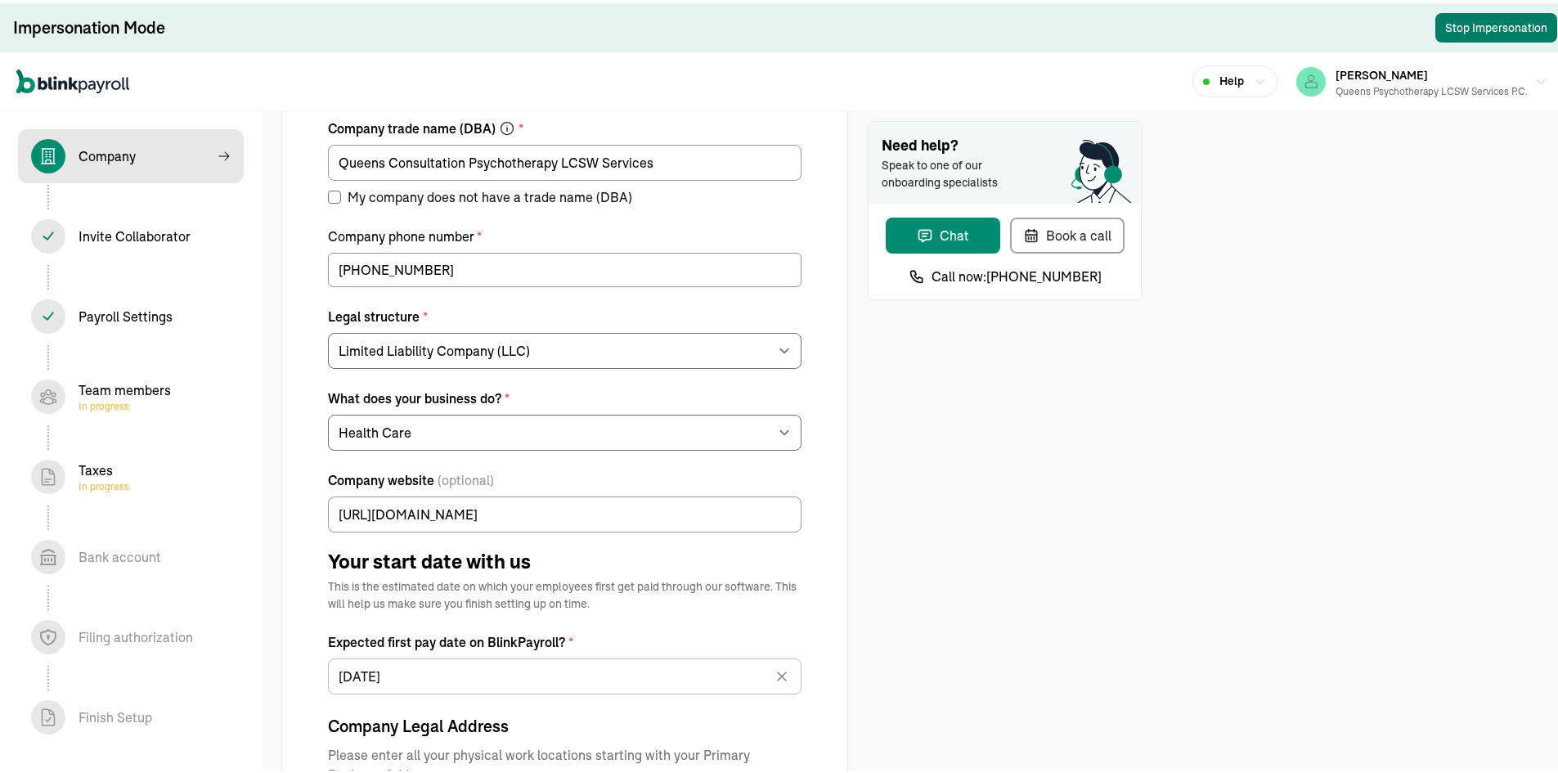
click at [1442, 29] on button "Stop Impersonation" at bounding box center [1496, 24] width 122 height 29
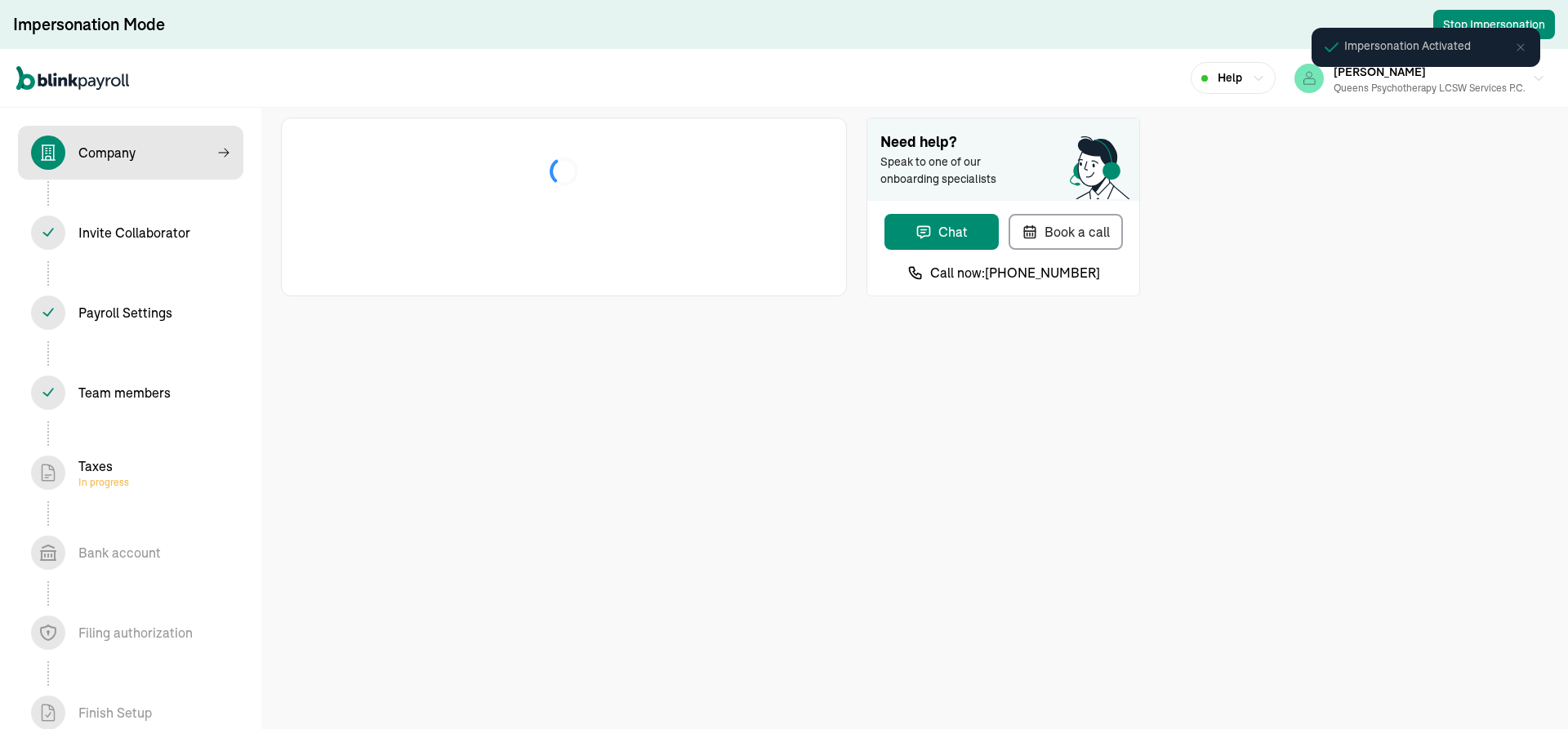
select select "Limited Liability Company (LLC)"
select select "Health Care"
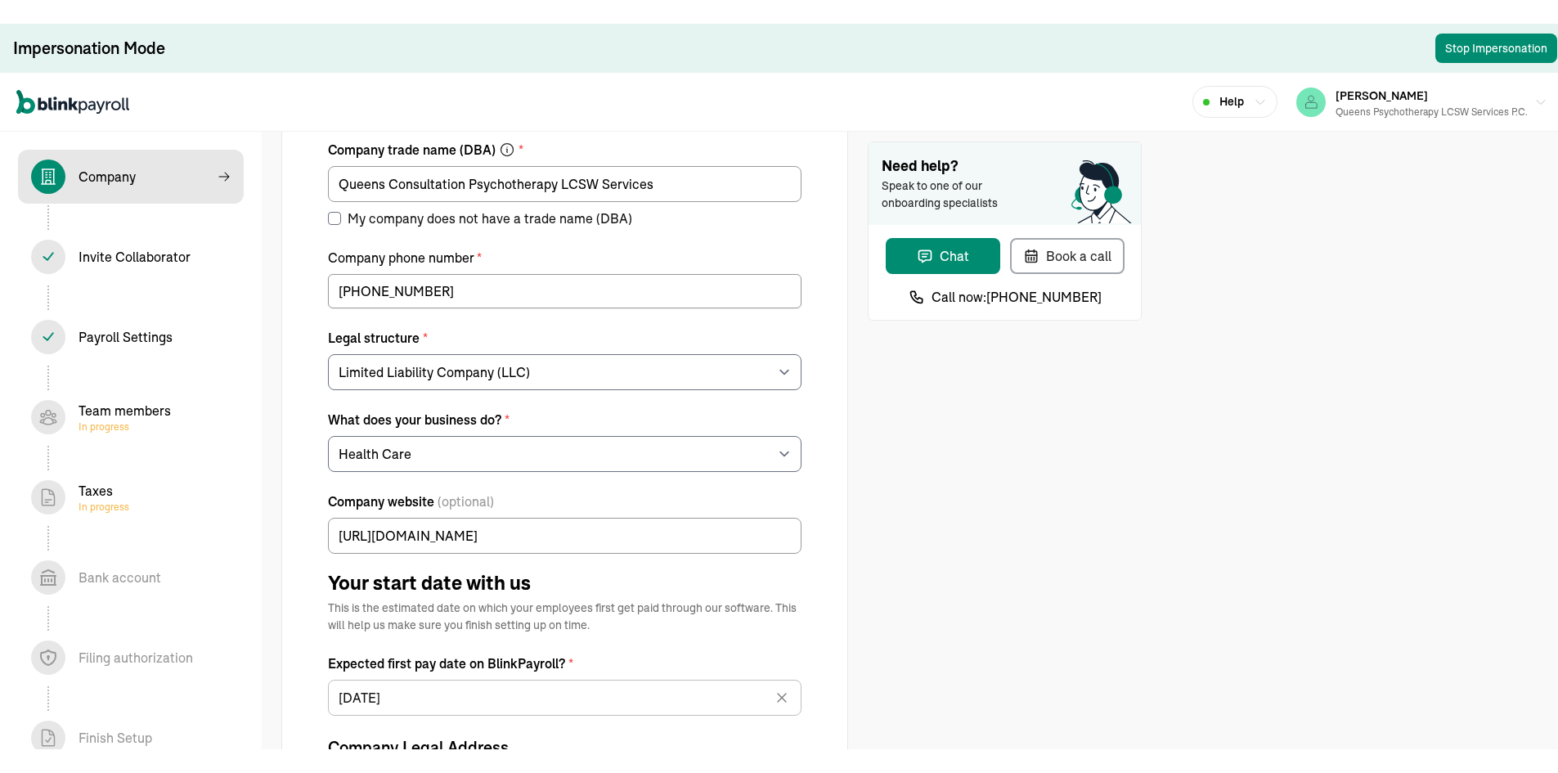
scroll to position [164, 0]
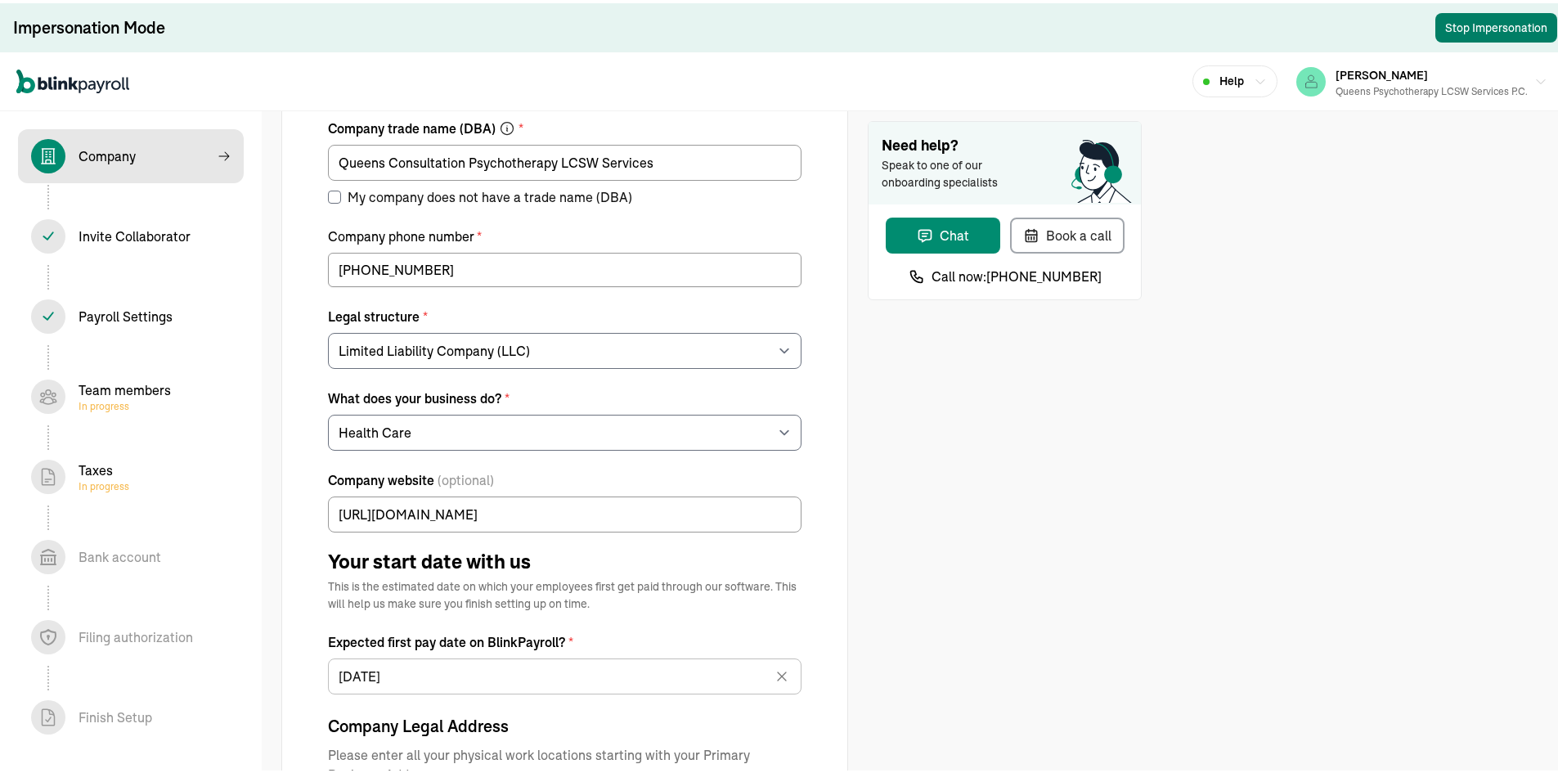
click at [1442, 29] on button "Stop Impersonation" at bounding box center [1496, 24] width 122 height 29
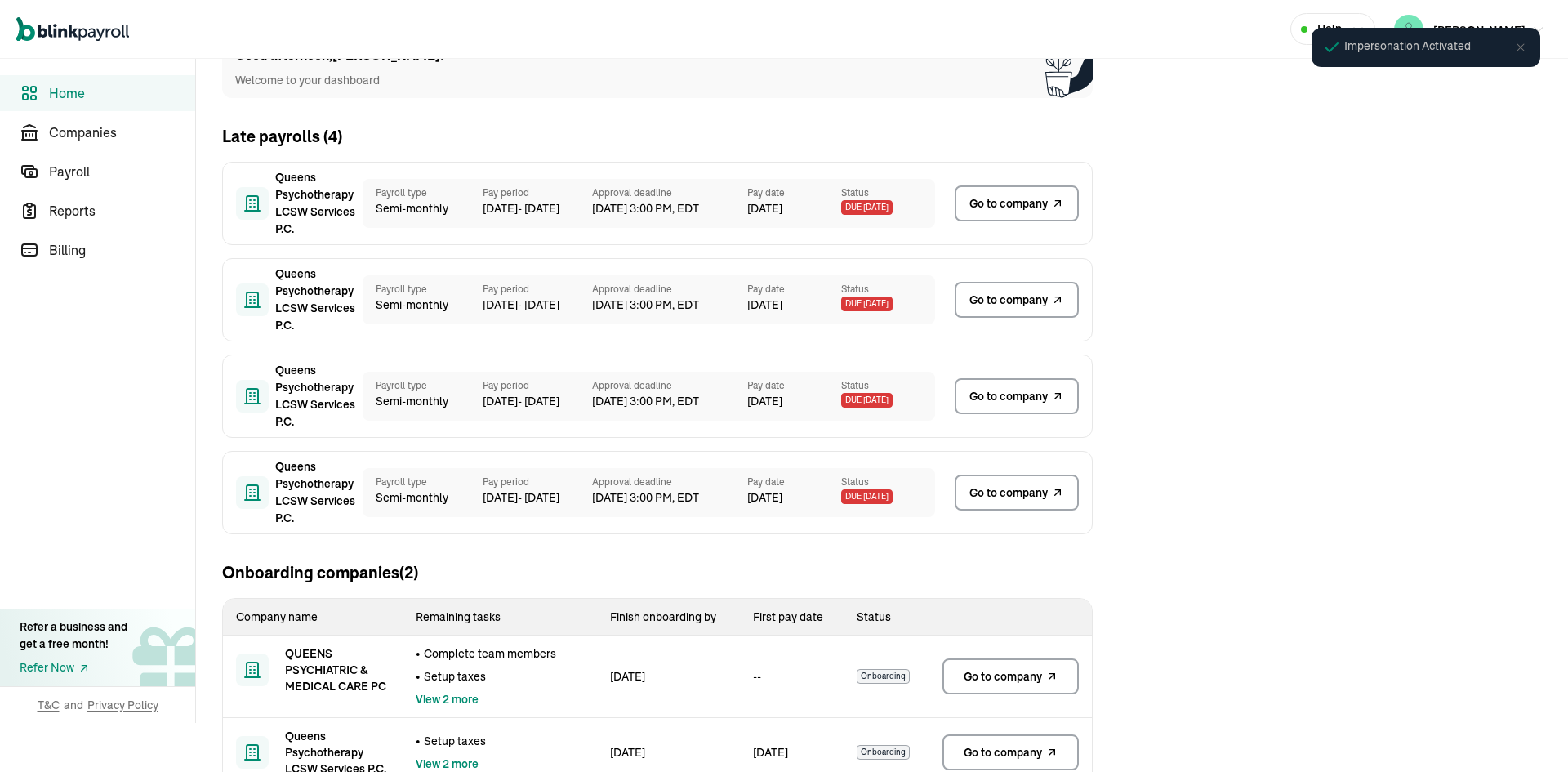
scroll to position [90, 0]
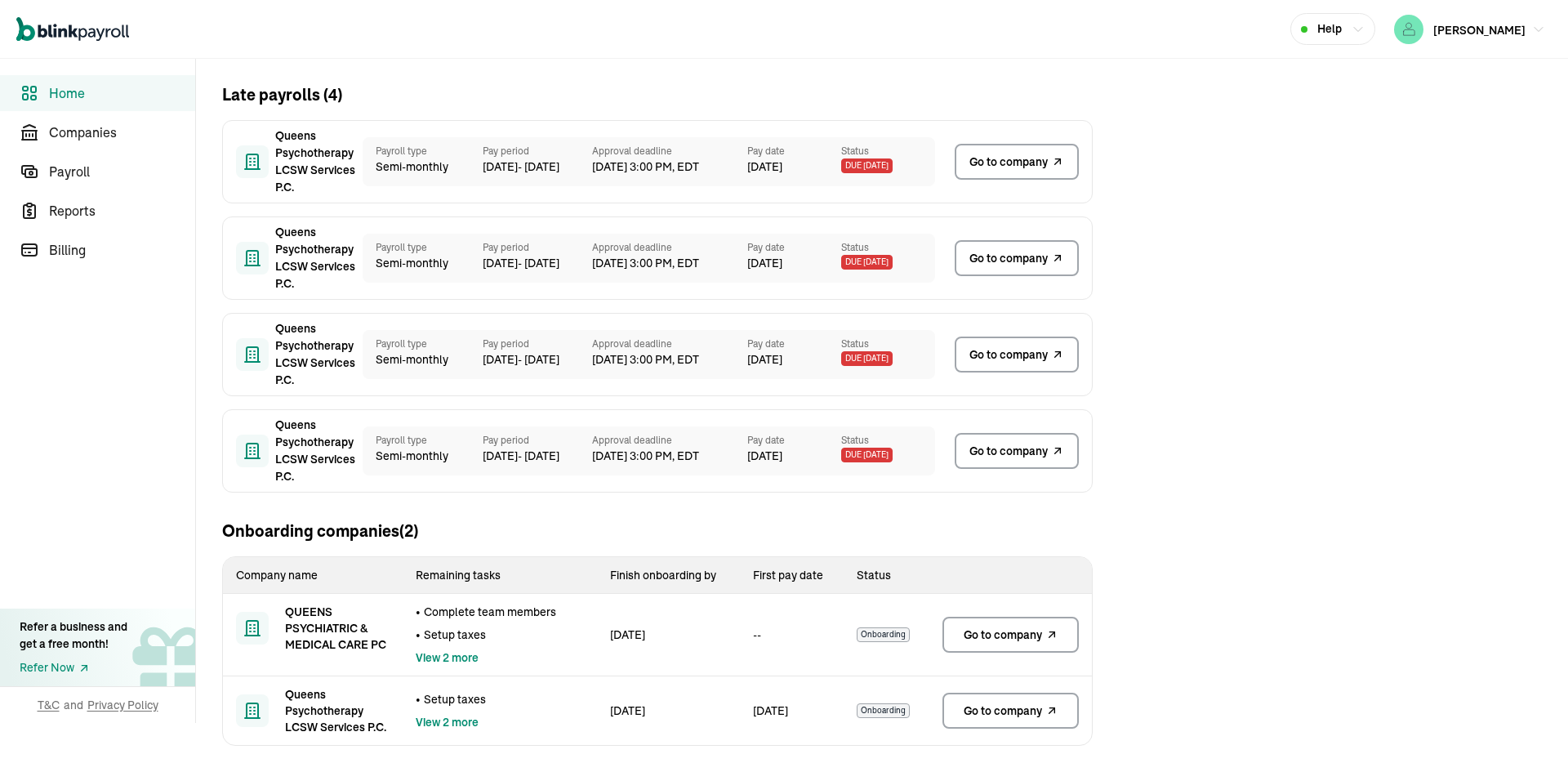
click at [1039, 637] on span "Go to company" at bounding box center [1003, 634] width 79 height 16
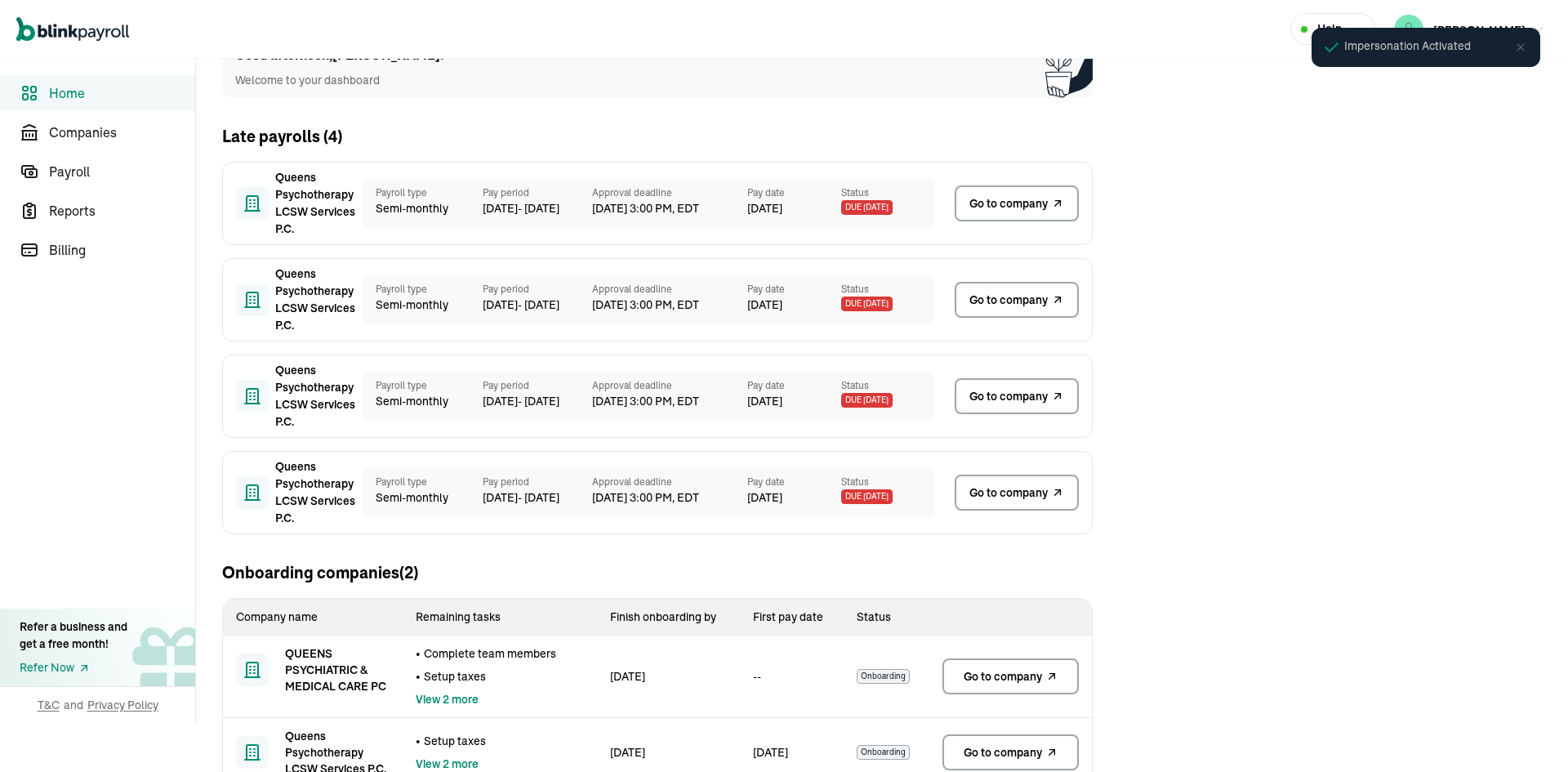
scroll to position [90, 0]
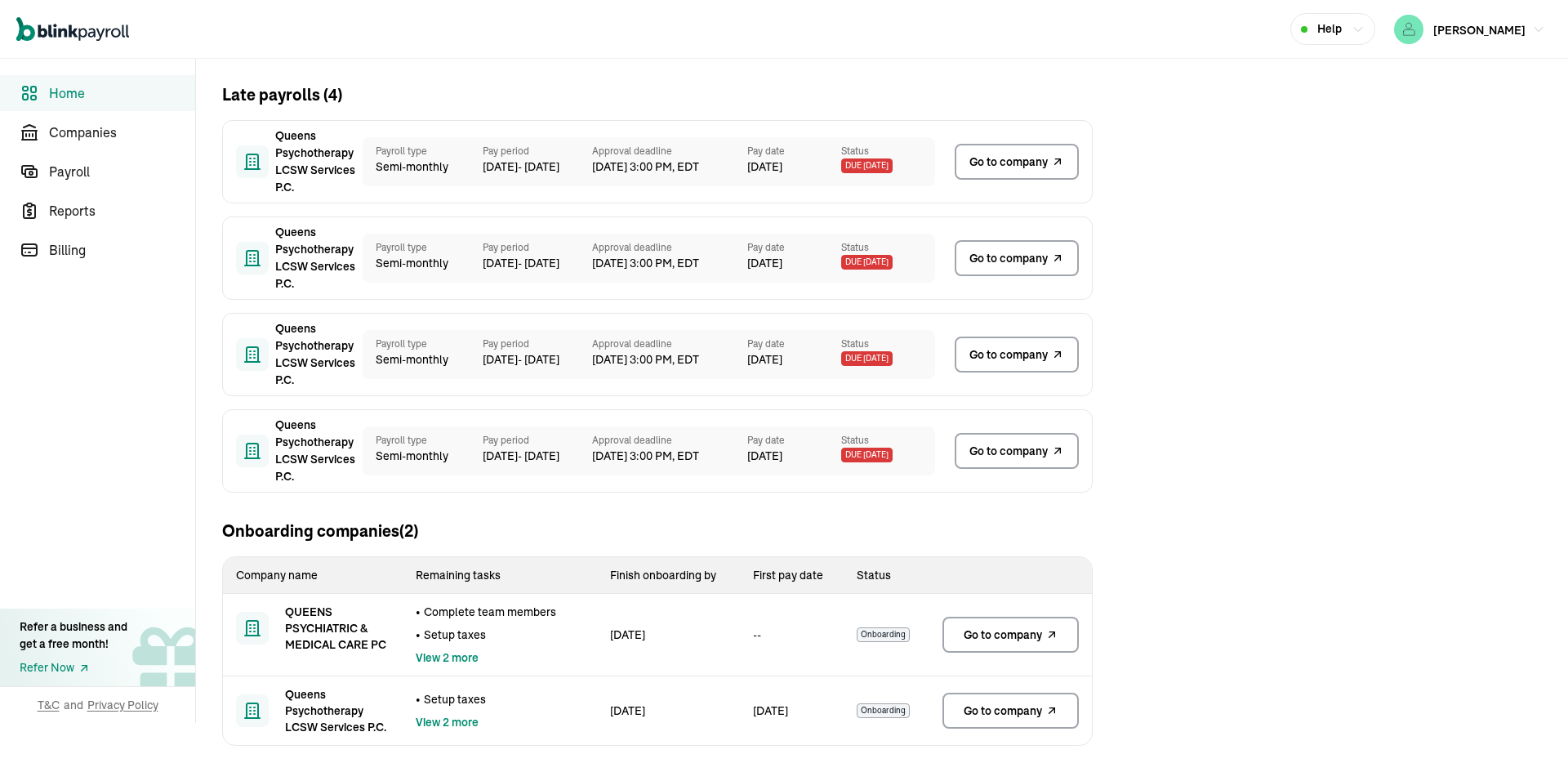
click at [1039, 637] on span "Go to company" at bounding box center [1003, 634] width 79 height 16
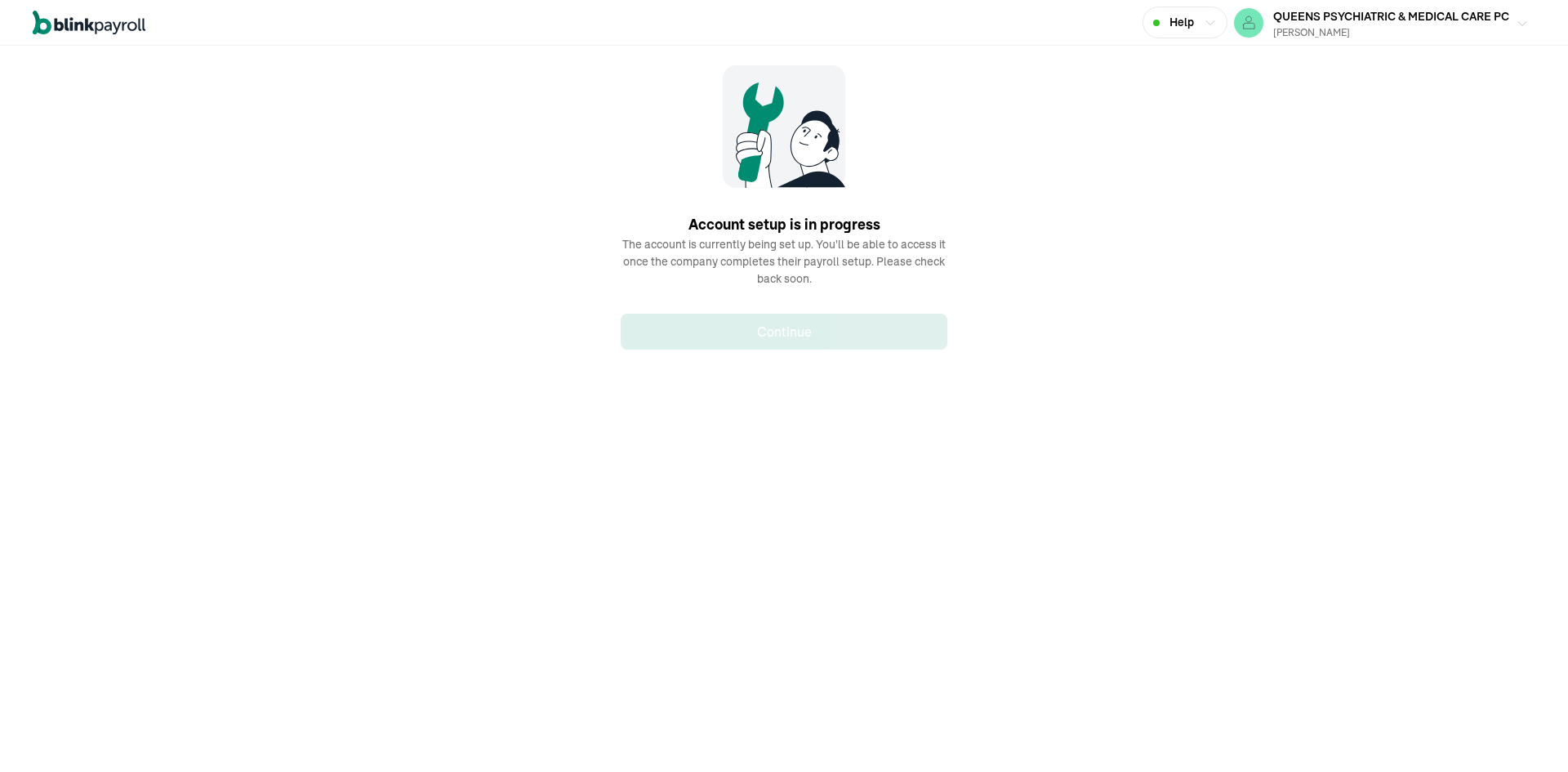
click at [1444, 20] on span "QUEENS PSYCHIATRIC & MEDICAL CARE PC" at bounding box center [1391, 16] width 236 height 15
click at [1418, 33] on div "[PERSON_NAME]" at bounding box center [1391, 32] width 236 height 15
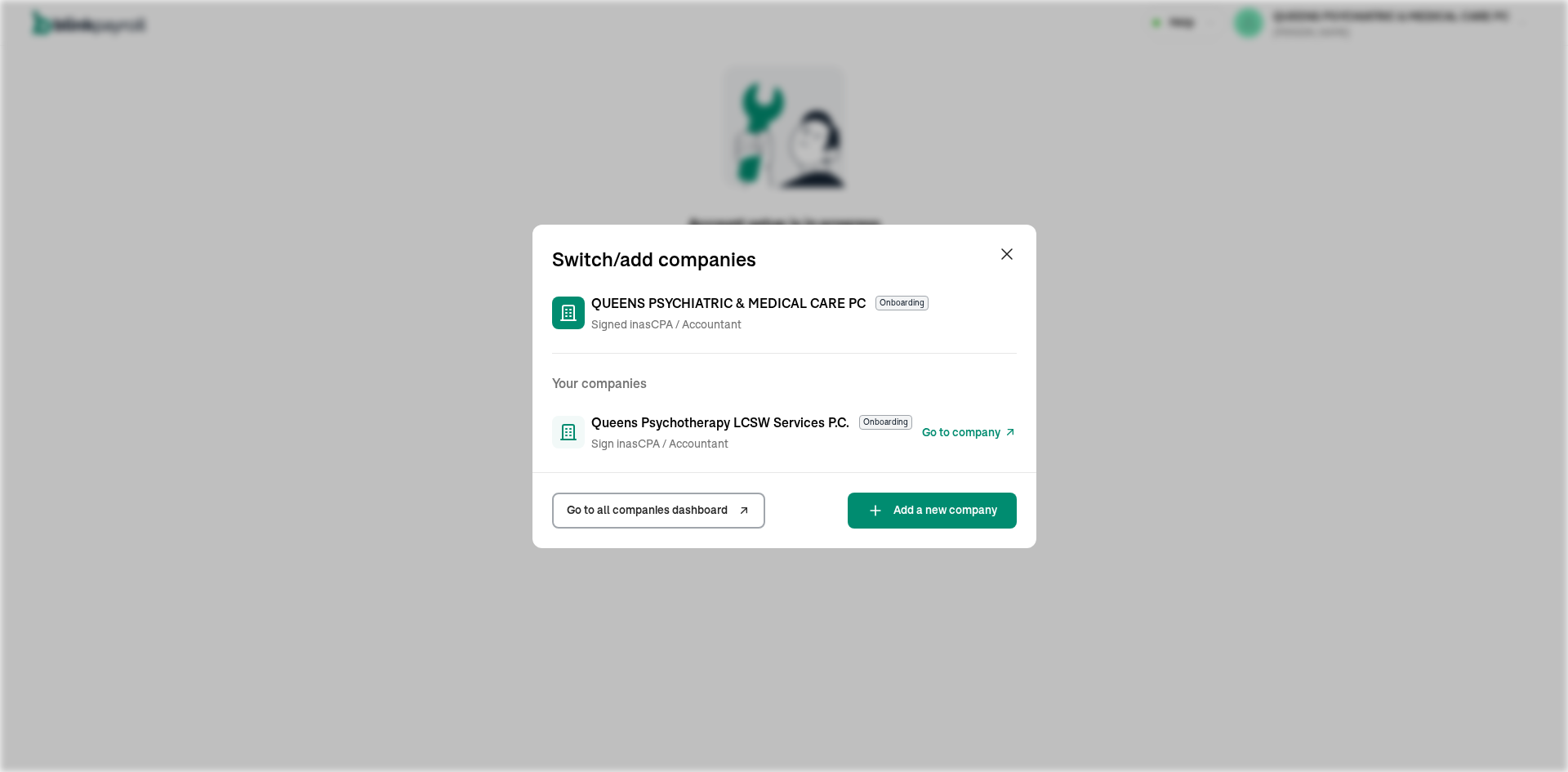
click at [608, 301] on span "QUEENS PSYCHIATRIC & MEDICAL CARE PC" at bounding box center [728, 304] width 275 height 20
click at [665, 500] on link "Go to all companies dashboard" at bounding box center [658, 510] width 213 height 36
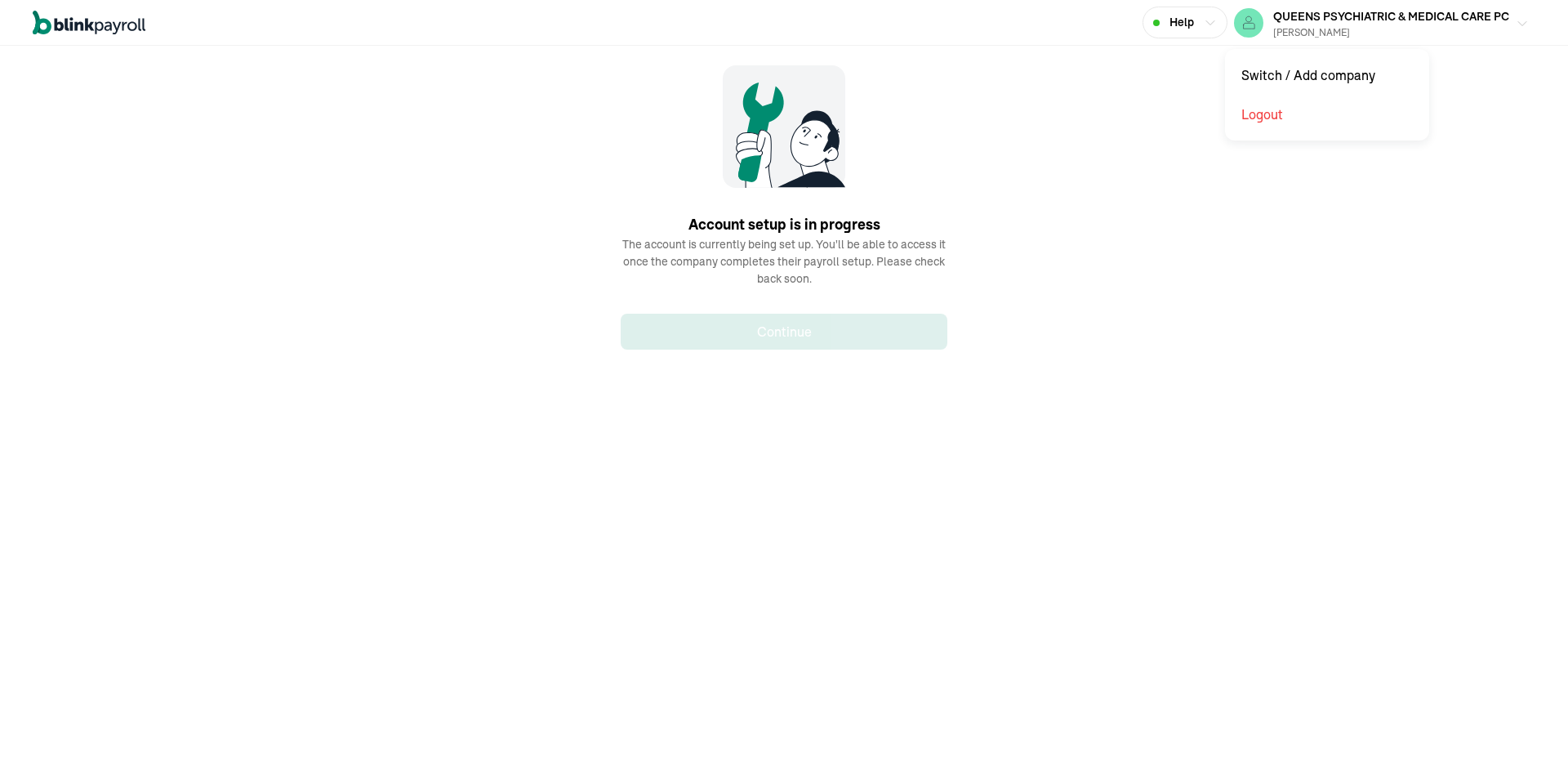
click at [1444, 20] on span "QUEENS PSYCHIATRIC & MEDICAL CARE PC" at bounding box center [1391, 16] width 236 height 15
click at [1418, 33] on div "[PERSON_NAME]" at bounding box center [1391, 32] width 236 height 15
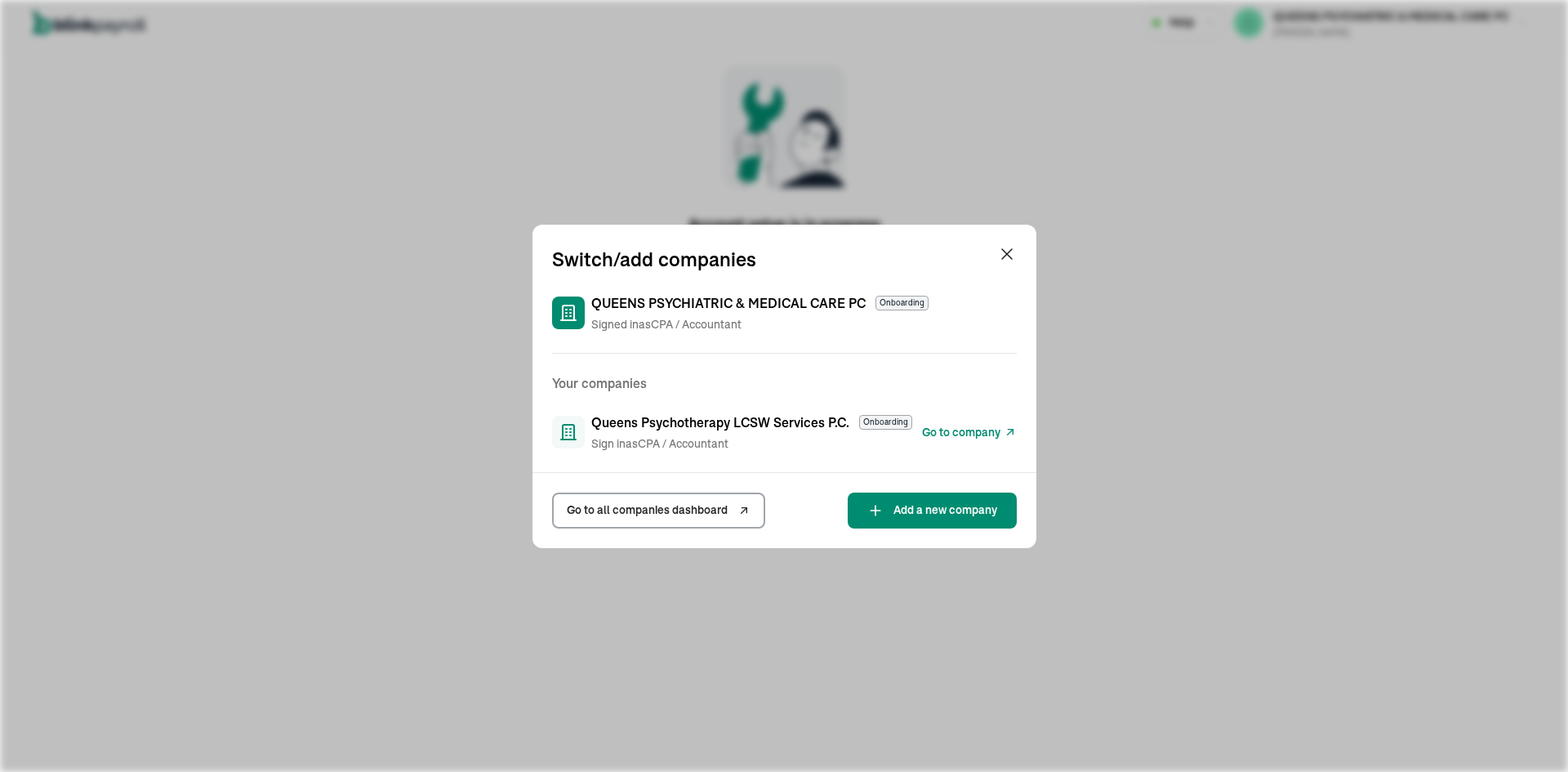
click at [608, 301] on span "QUEENS PSYCHIATRIC & MEDICAL CARE PC" at bounding box center [728, 304] width 275 height 20
click at [665, 500] on link "Go to all companies dashboard" at bounding box center [658, 510] width 213 height 36
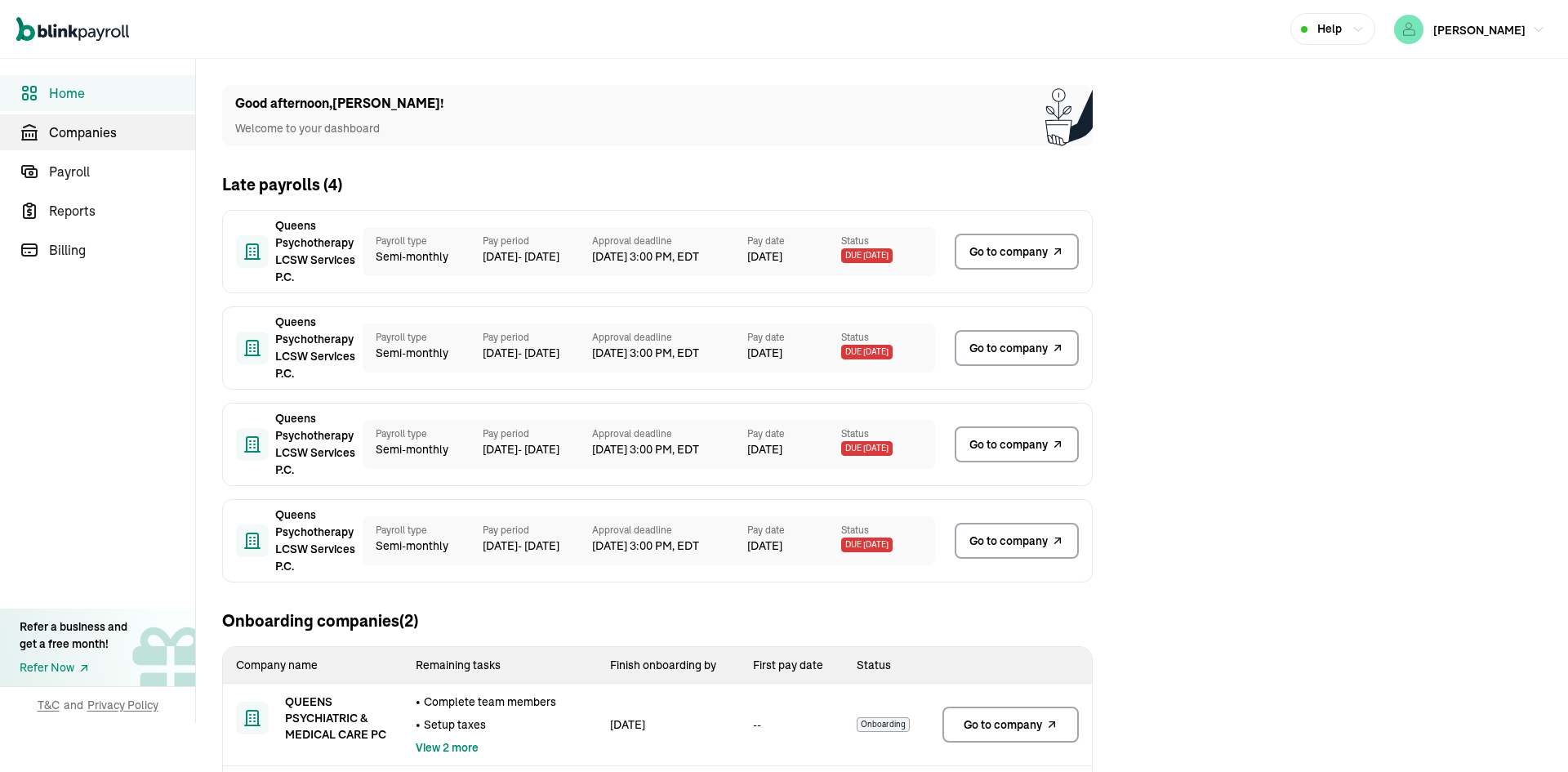
click at [103, 137] on span "Companies" at bounding box center [122, 133] width 146 height 20
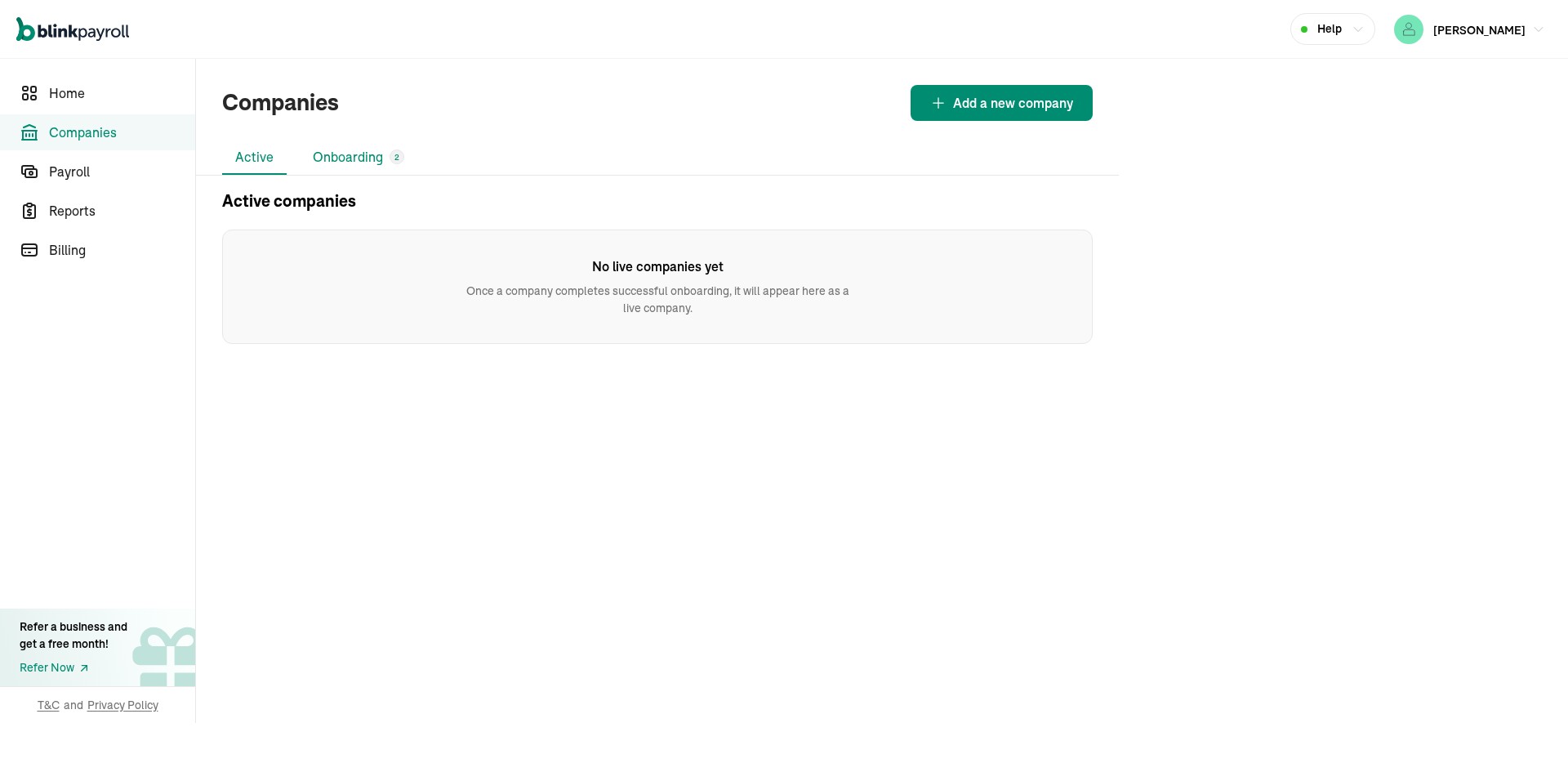
click at [339, 164] on li "Onboarding 2" at bounding box center [359, 158] width 118 height 34
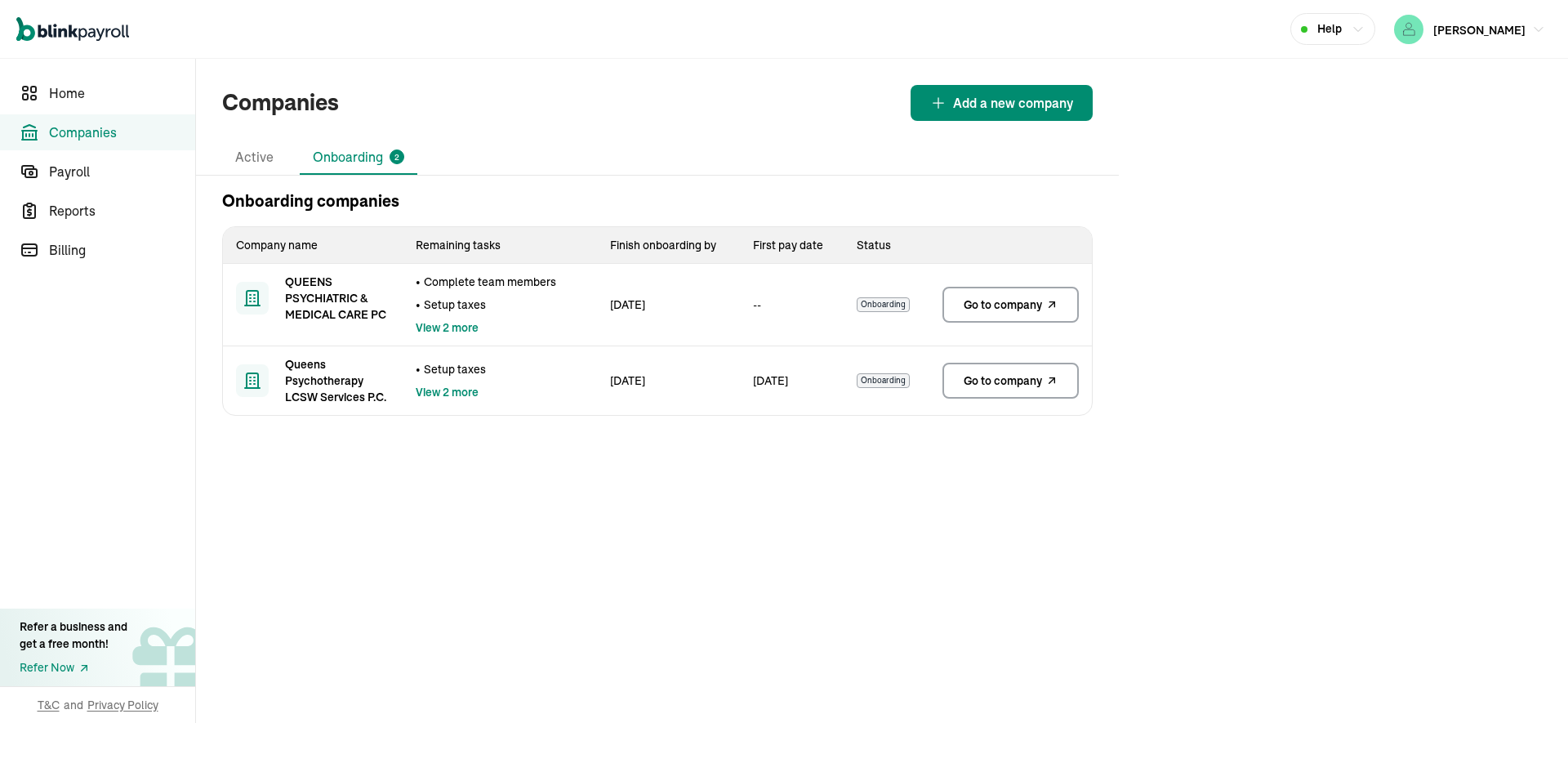
click at [880, 304] on span "Onboarding" at bounding box center [883, 305] width 53 height 15
click at [460, 390] on span "View 2 more" at bounding box center [446, 391] width 63 height 16
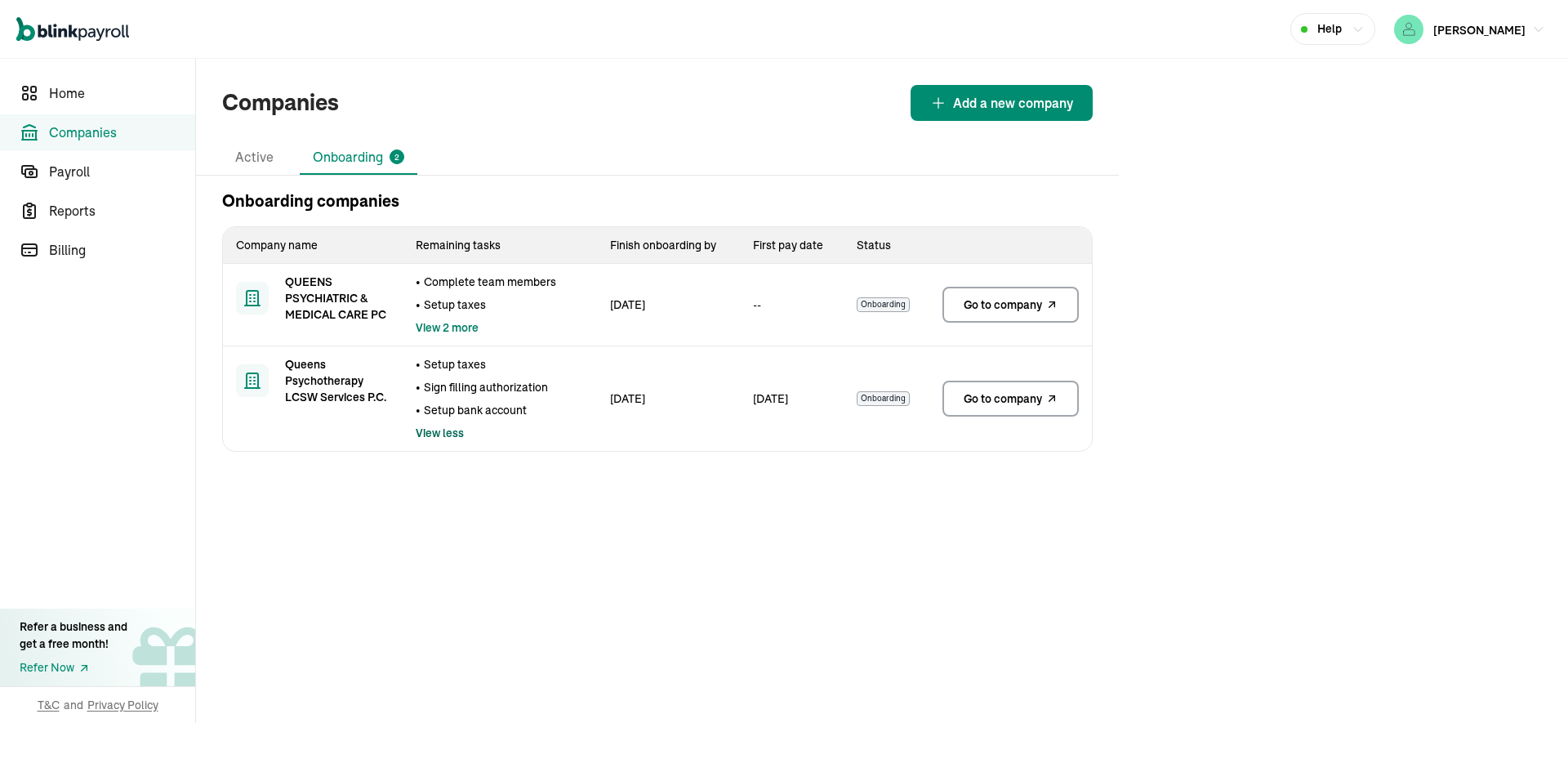
click at [457, 330] on span "View 2 more" at bounding box center [446, 328] width 63 height 16
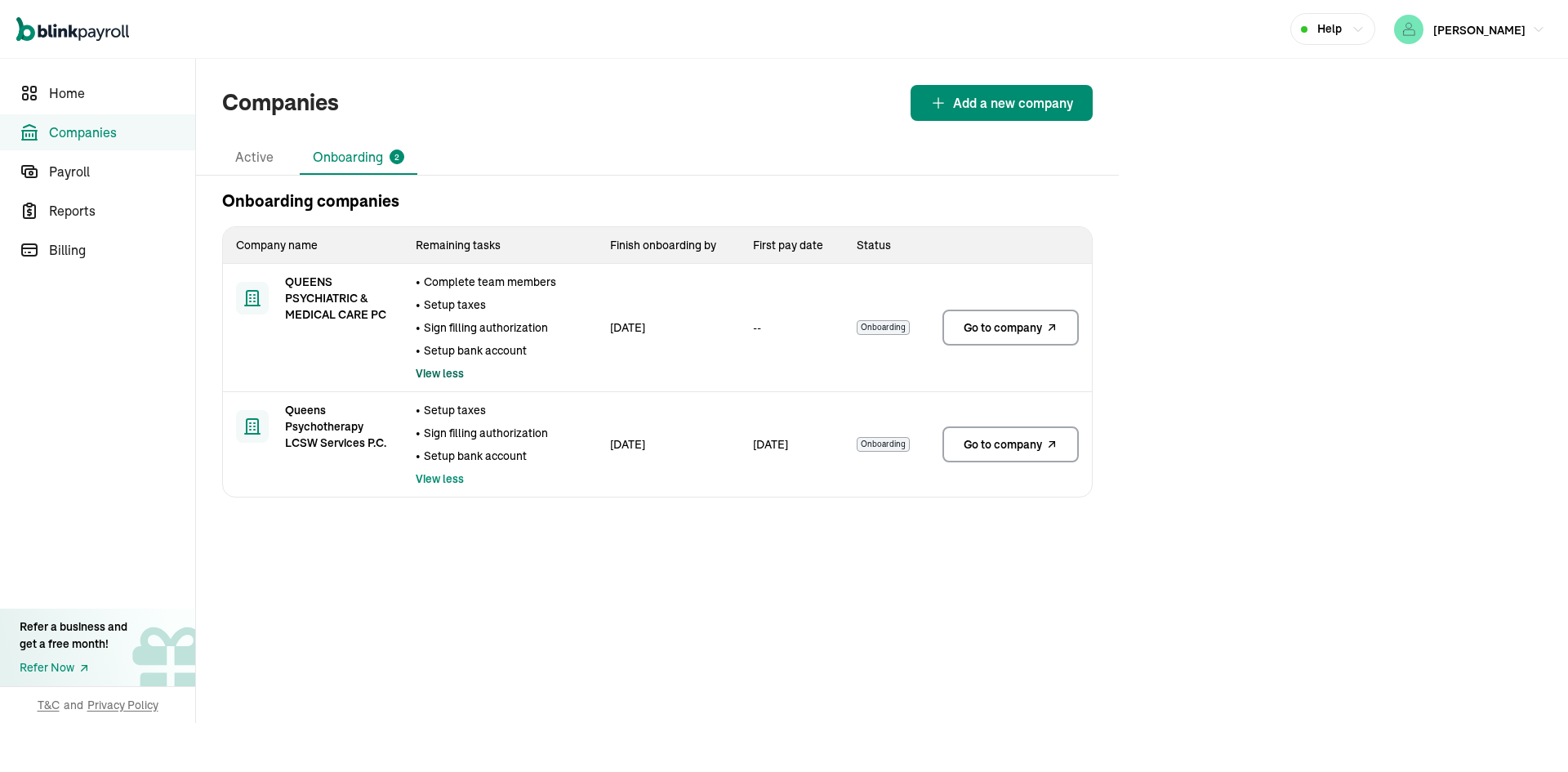
click at [1021, 334] on span "Go to company" at bounding box center [1003, 328] width 79 height 16
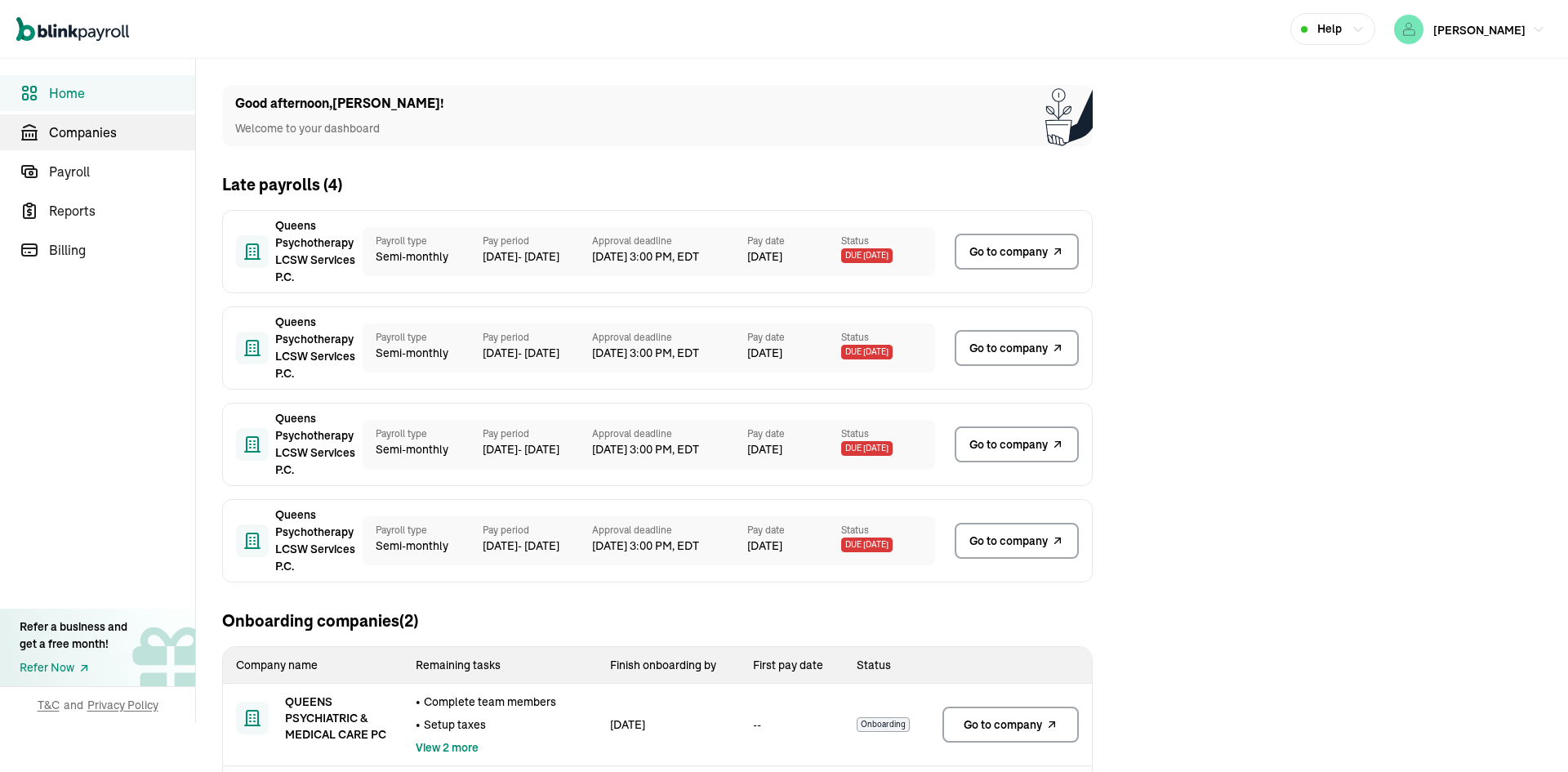
click at [103, 137] on span "Companies" at bounding box center [122, 133] width 146 height 20
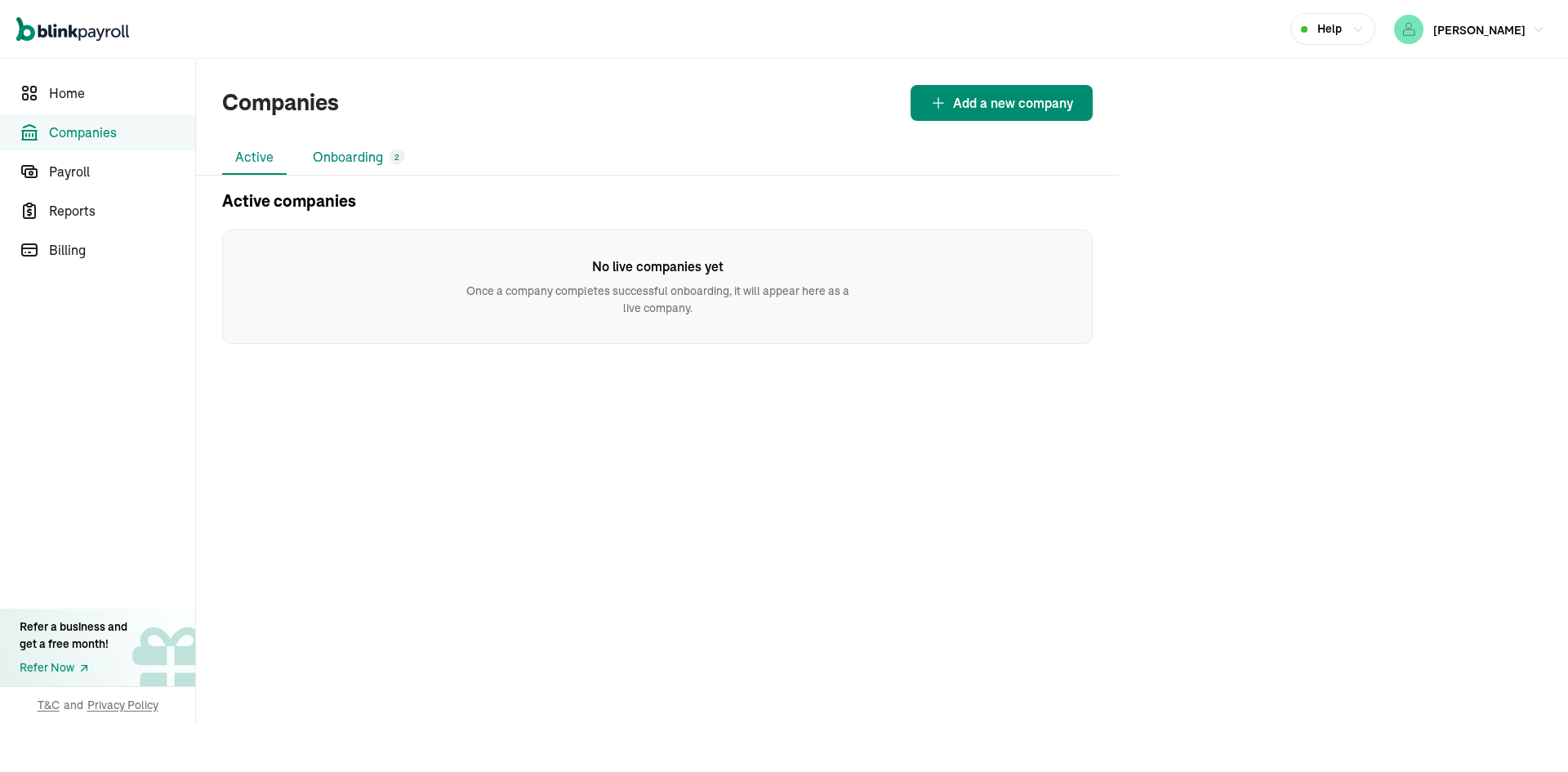
click at [339, 164] on li "Onboarding 2" at bounding box center [359, 158] width 118 height 34
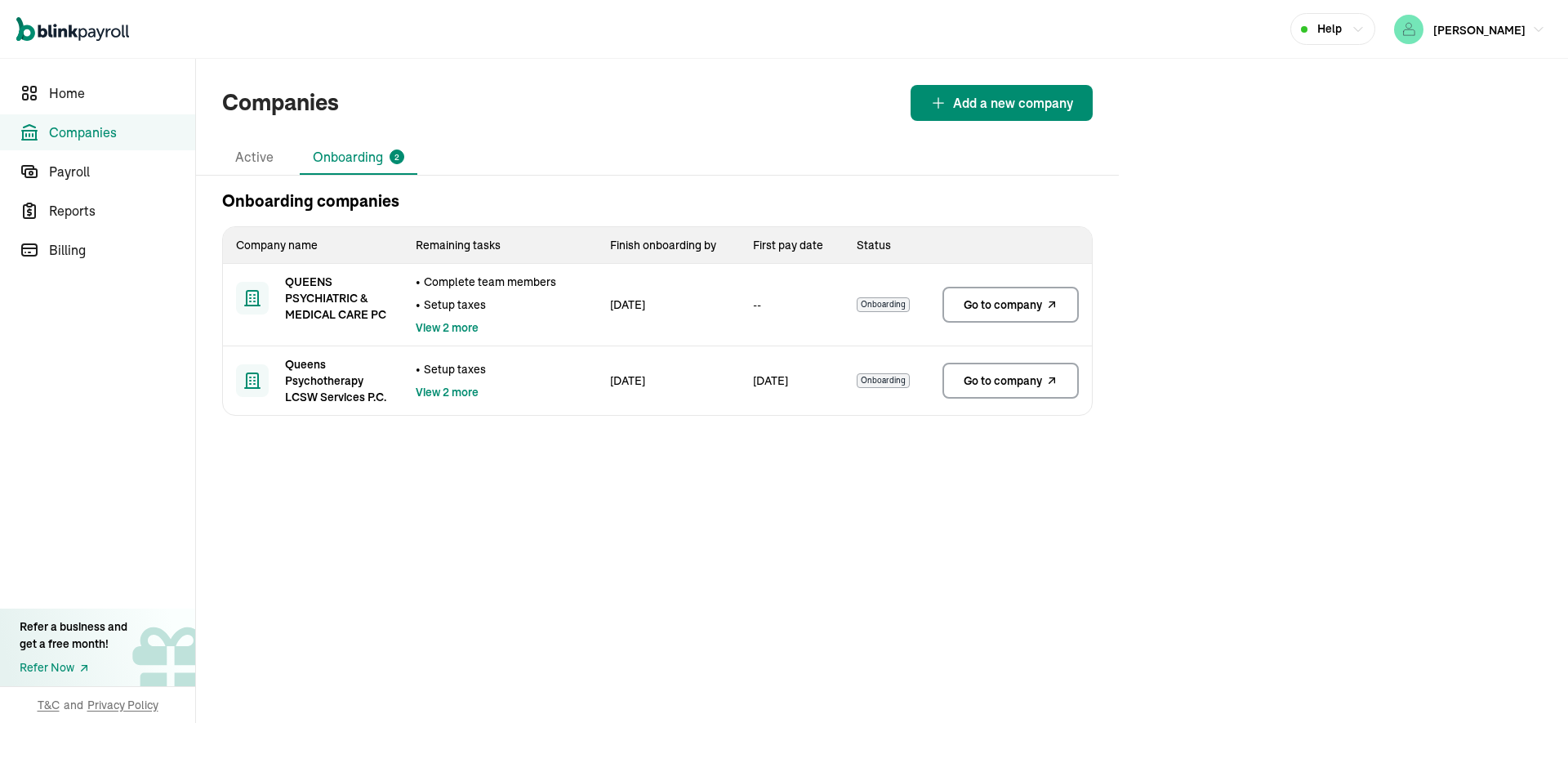
click at [880, 304] on span "Onboarding" at bounding box center [883, 305] width 53 height 15
click at [460, 390] on span "View 2 more" at bounding box center [446, 391] width 63 height 16
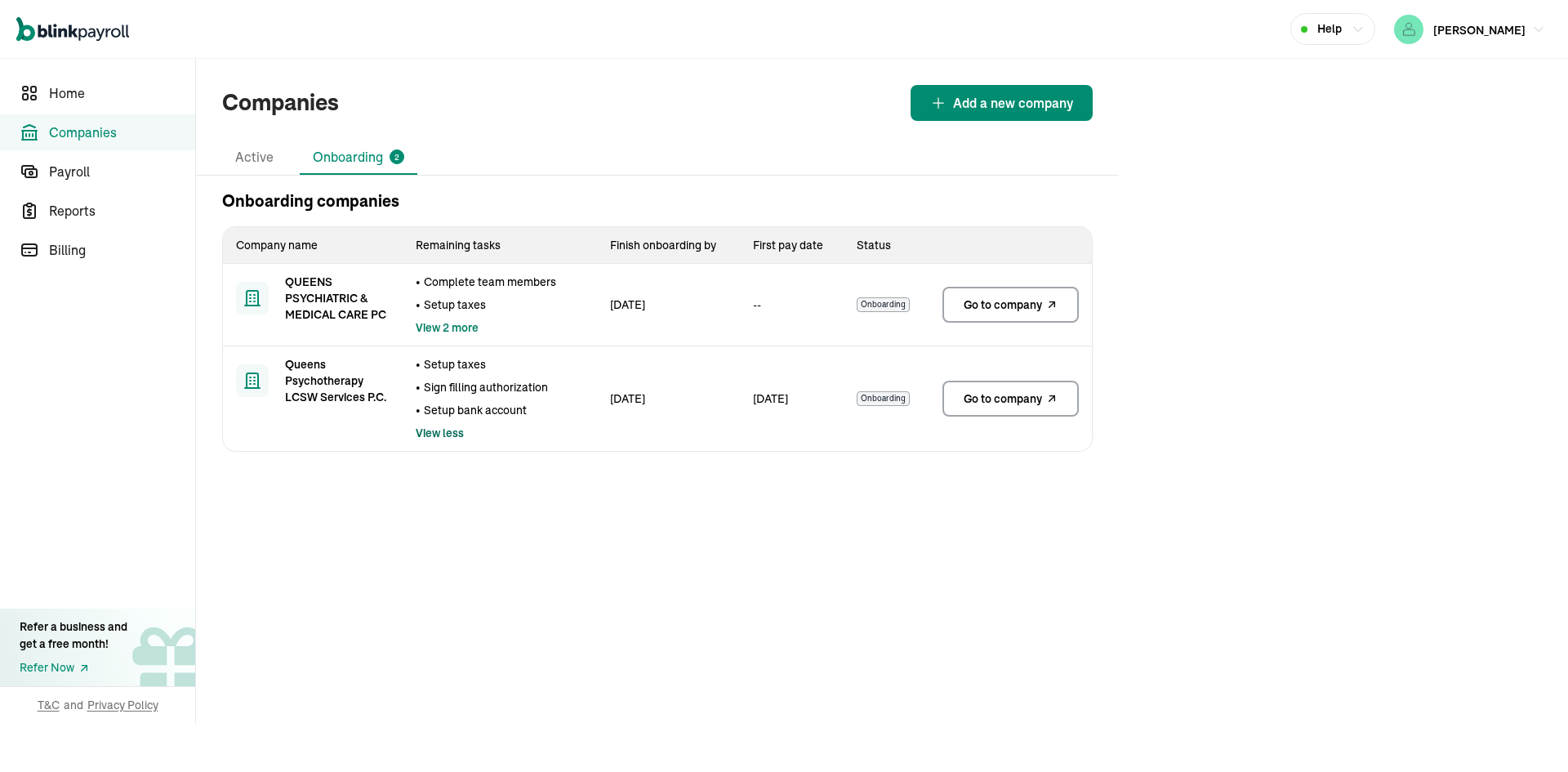
click at [457, 330] on span "View 2 more" at bounding box center [446, 328] width 63 height 16
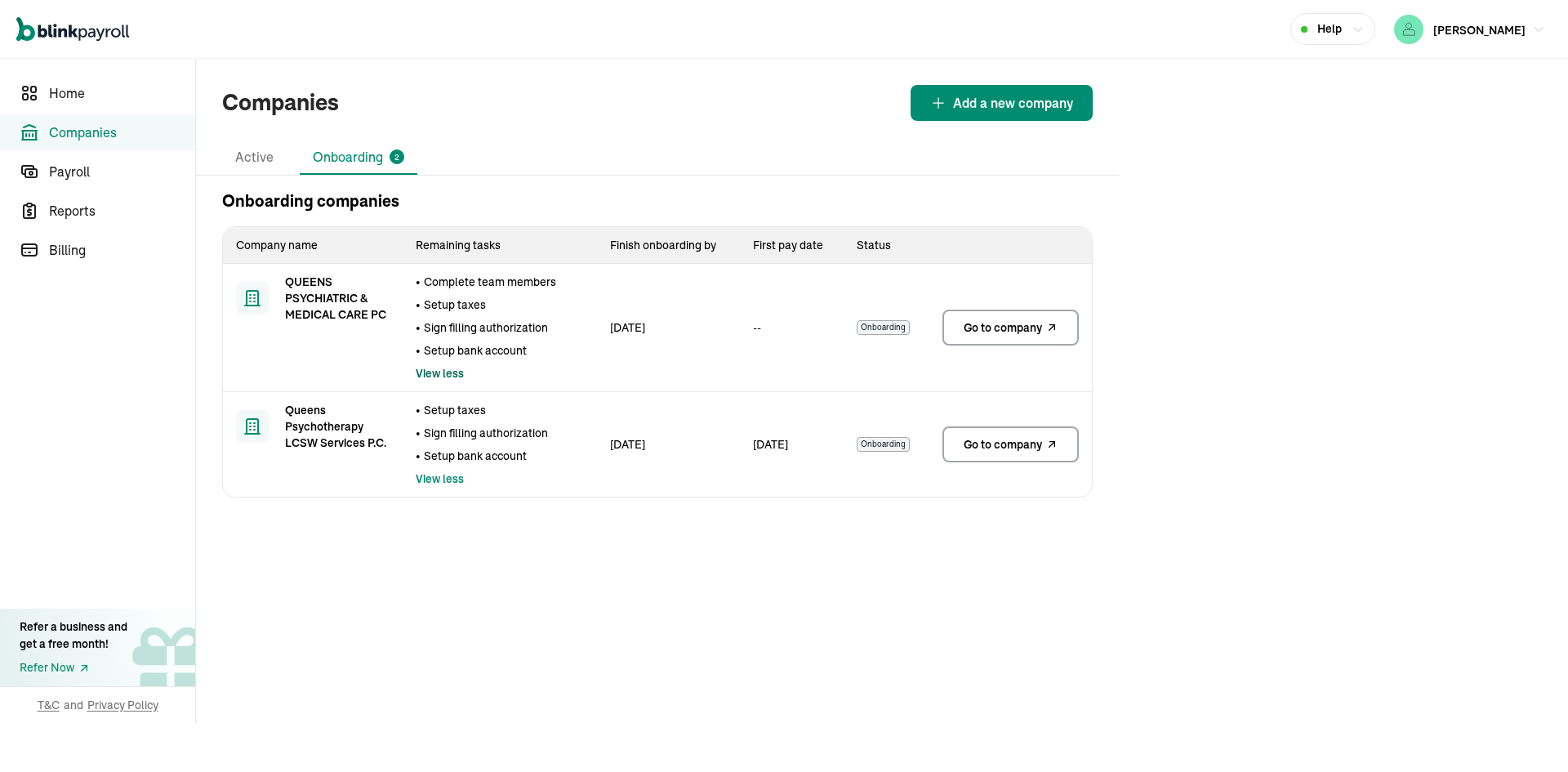
click at [1021, 334] on span "Go to company" at bounding box center [1003, 328] width 79 height 16
